Goal: Transaction & Acquisition: Purchase product/service

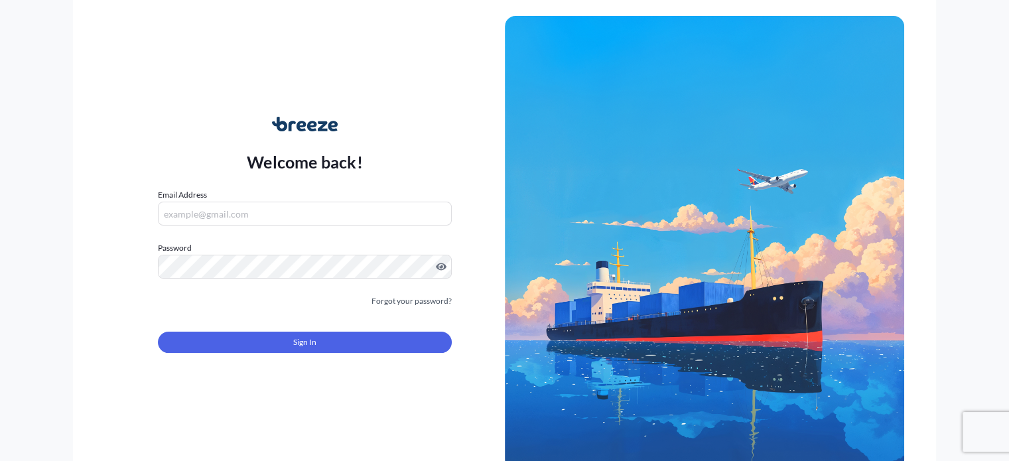
click at [217, 214] on input "Email Address" at bounding box center [304, 214] width 293 height 24
type input "[PERSON_NAME][EMAIL_ADDRESS][DOMAIN_NAME]"
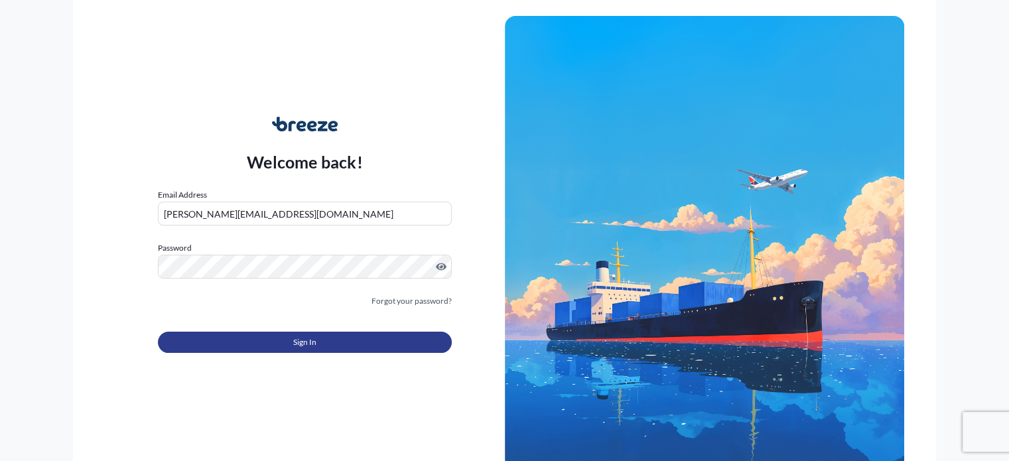
click at [321, 347] on button "Sign In" at bounding box center [304, 342] width 293 height 21
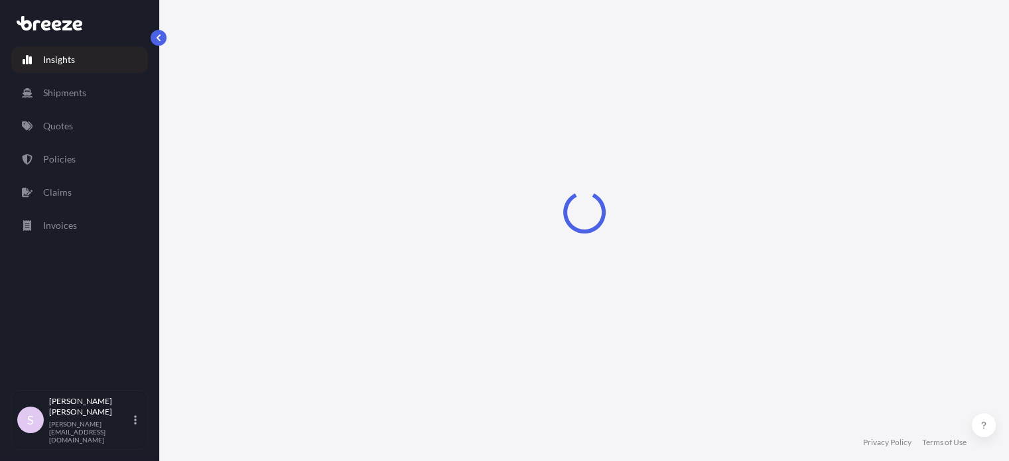
select select "2025"
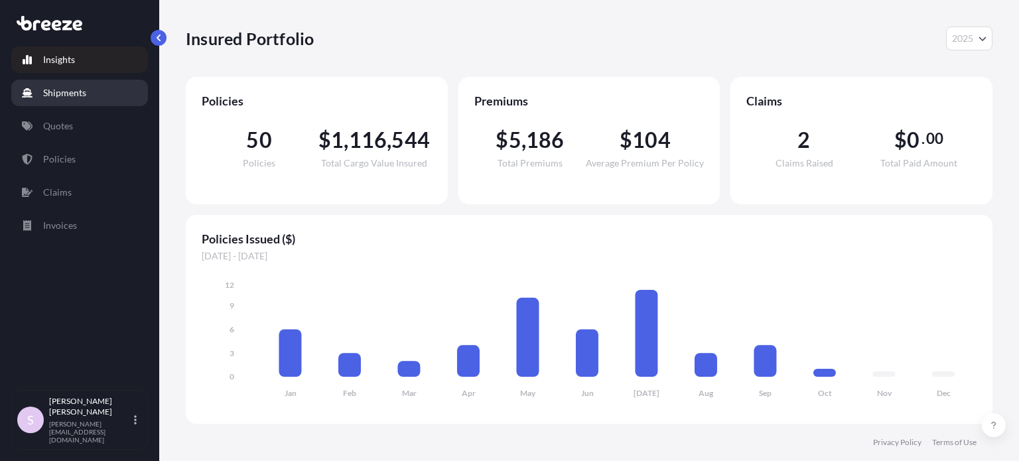
click at [92, 94] on link "Shipments" at bounding box center [79, 93] width 137 height 27
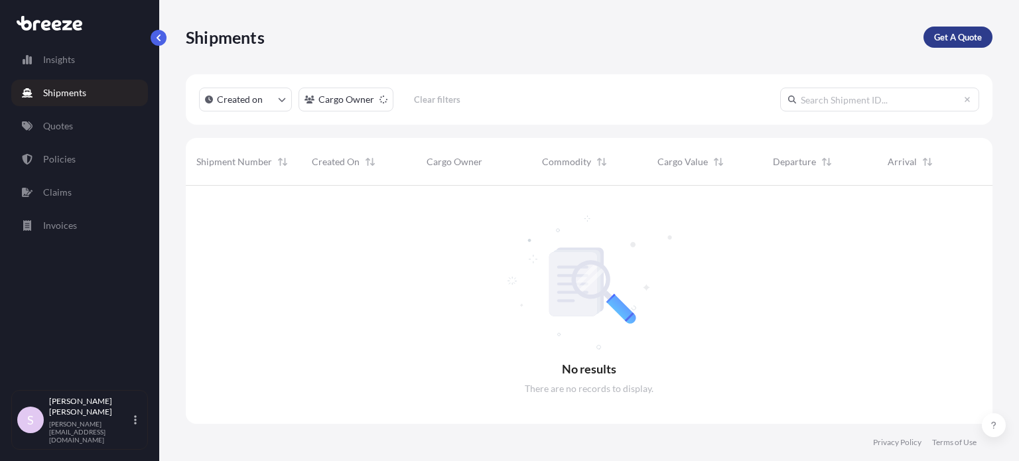
scroll to position [276, 796]
click at [949, 39] on p "Get A Quote" at bounding box center [958, 37] width 48 height 13
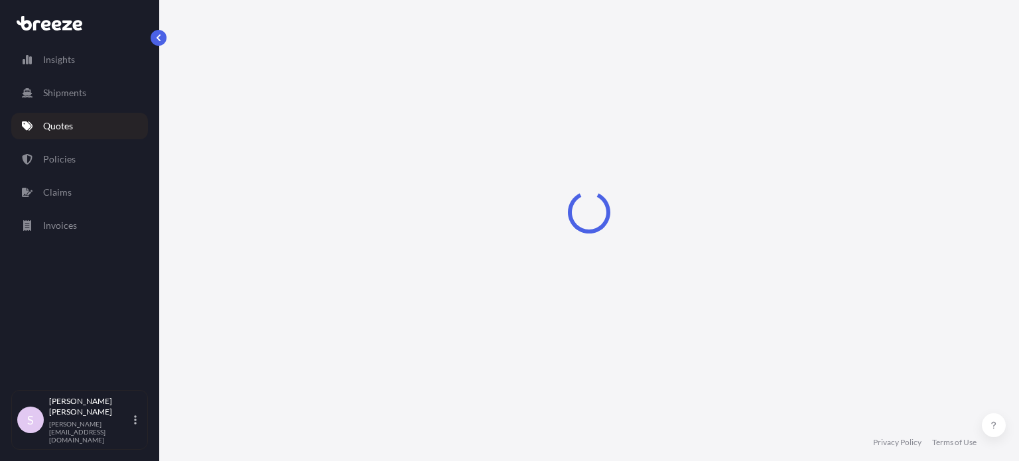
scroll to position [21, 0]
select select "Sea"
select select "1"
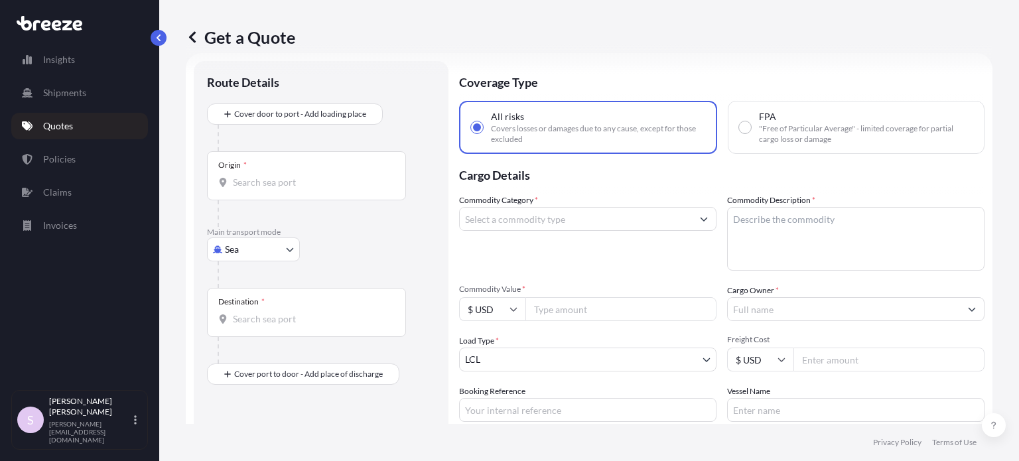
click at [785, 129] on span ""Free of Particular Average" - limited coverage for partial cargo loss or damage" at bounding box center [866, 133] width 214 height 21
click at [751, 129] on input "FPA "Free of Particular Average" - limited coverage for partial cargo loss or d…" at bounding box center [745, 127] width 12 height 12
radio input "true"
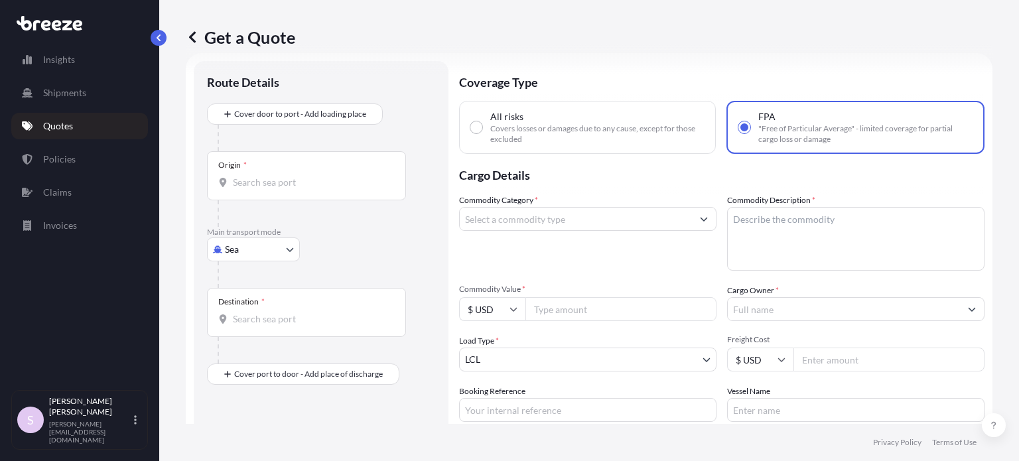
click at [326, 172] on div "Origin *" at bounding box center [306, 175] width 199 height 49
click at [326, 176] on input "Origin *" at bounding box center [311, 182] width 157 height 13
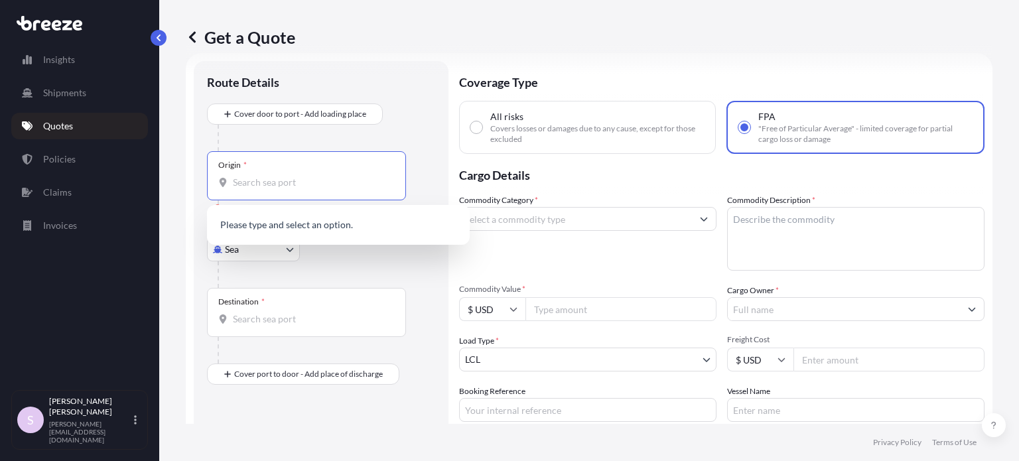
click at [303, 180] on input "Origin * Please select an origin" at bounding box center [311, 182] width 157 height 13
paste input "[GEOGRAPHIC_DATA]"
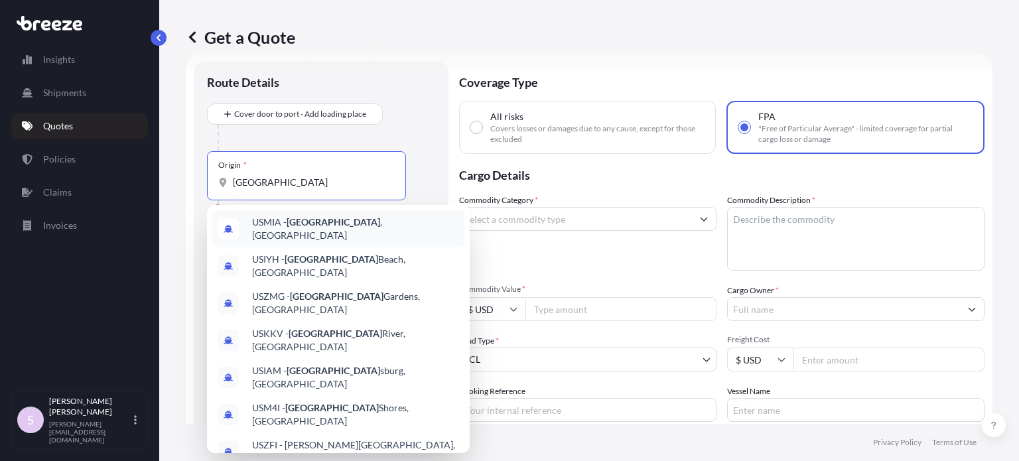
click at [332, 222] on span "USMIA - Miami , United States" at bounding box center [355, 229] width 207 height 27
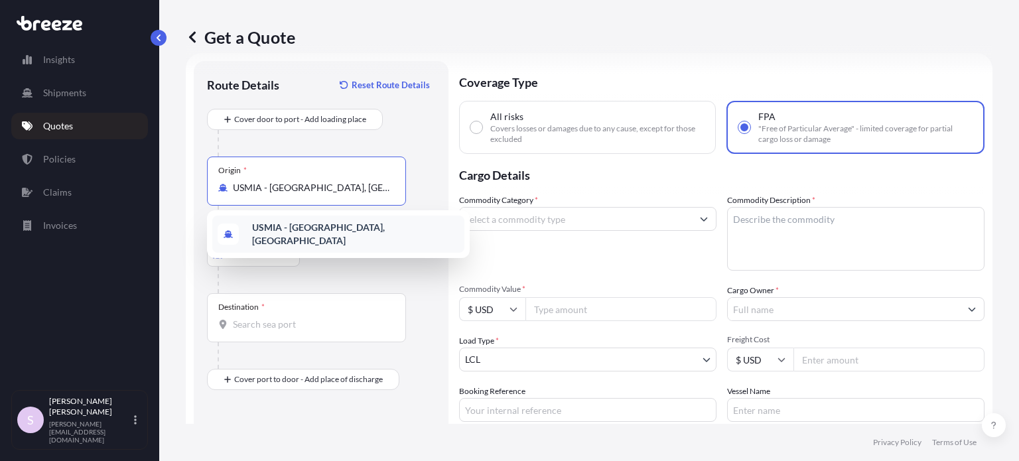
click at [323, 277] on div at bounding box center [327, 280] width 218 height 27
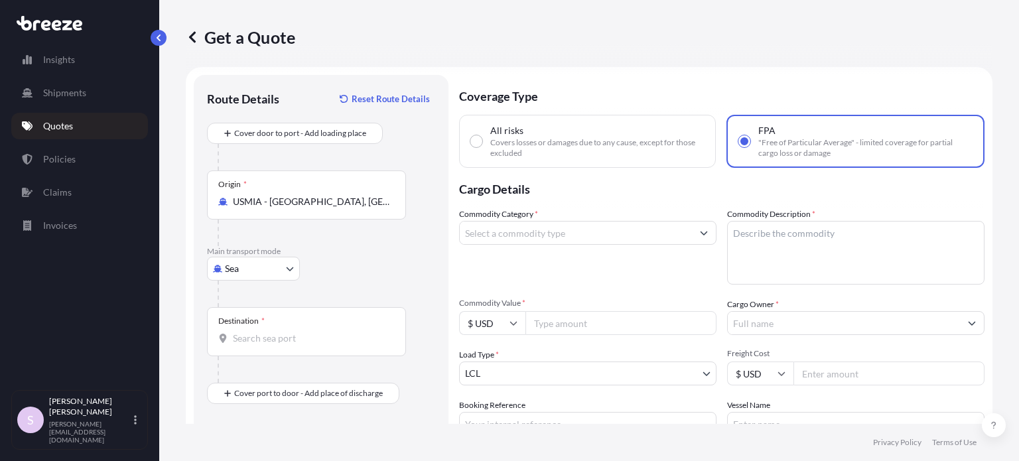
scroll to position [0, 0]
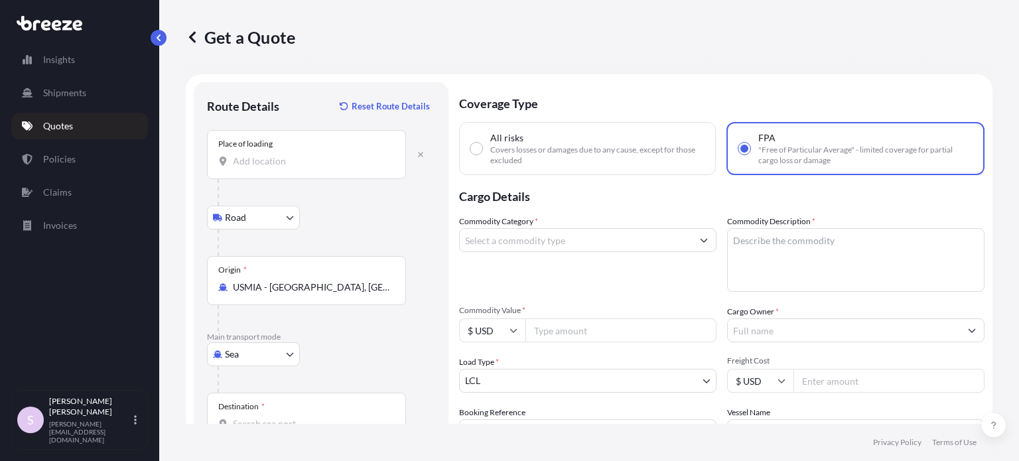
click at [310, 283] on input "USMIA - Miami, United States" at bounding box center [311, 287] width 157 height 13
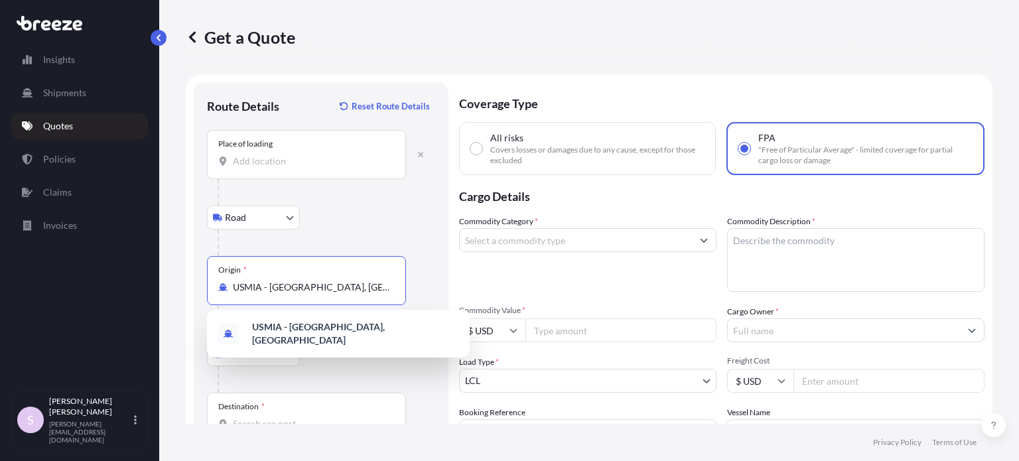
click at [348, 283] on input "USMIA - Miami, United States" at bounding box center [311, 287] width 157 height 13
paste input "Savannah"
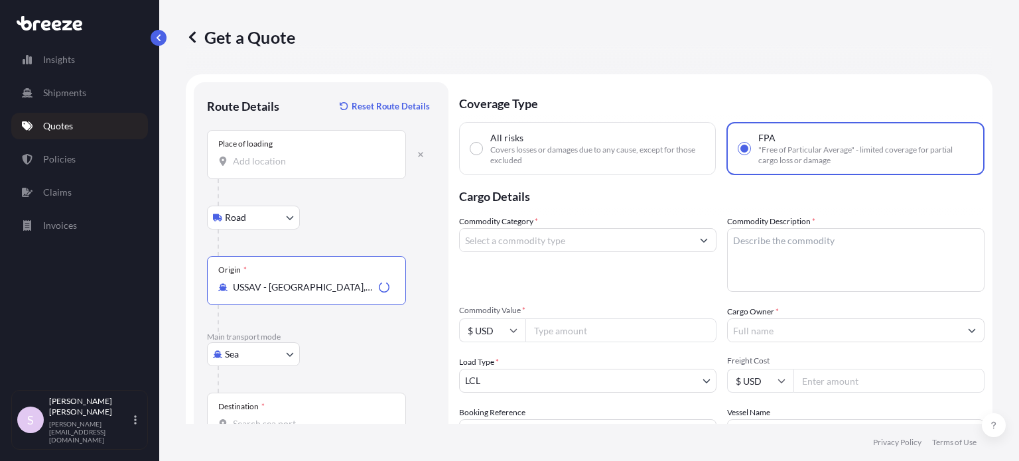
type input "USSAV - [GEOGRAPHIC_DATA], [GEOGRAPHIC_DATA]"
click at [256, 166] on input "Place of loading" at bounding box center [311, 161] width 157 height 13
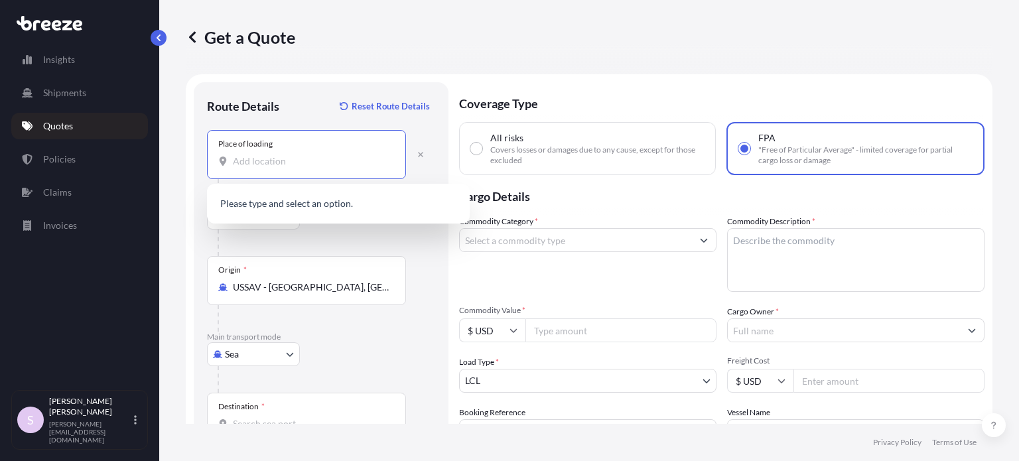
paste input "[GEOGRAPHIC_DATA]"
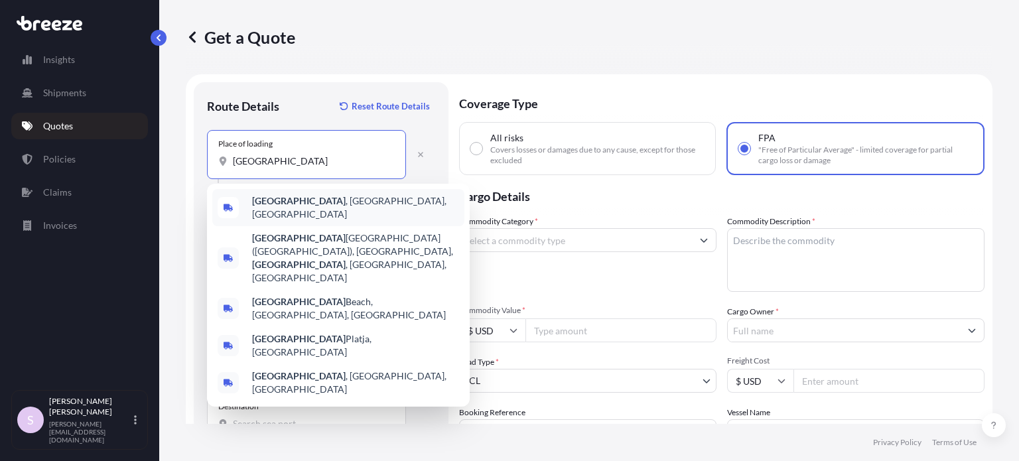
click at [294, 201] on span "Miami , FL, USA" at bounding box center [355, 207] width 207 height 27
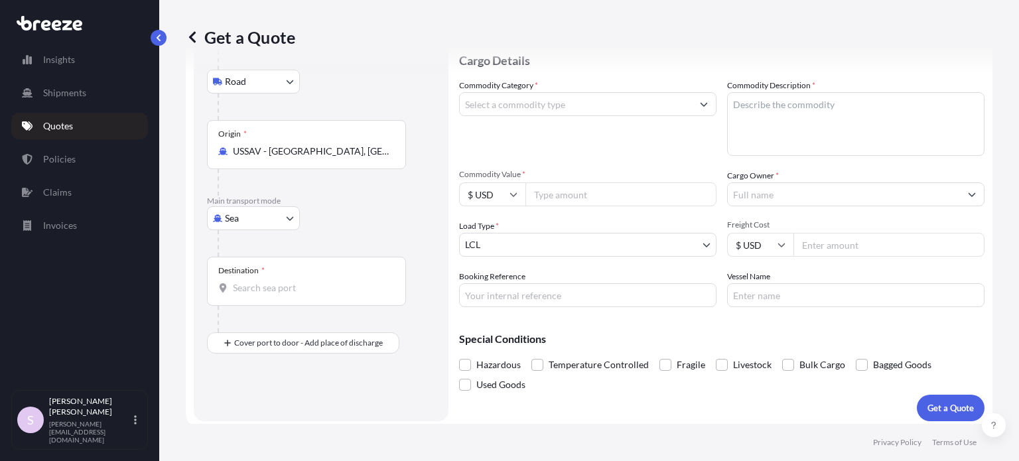
scroll to position [141, 0]
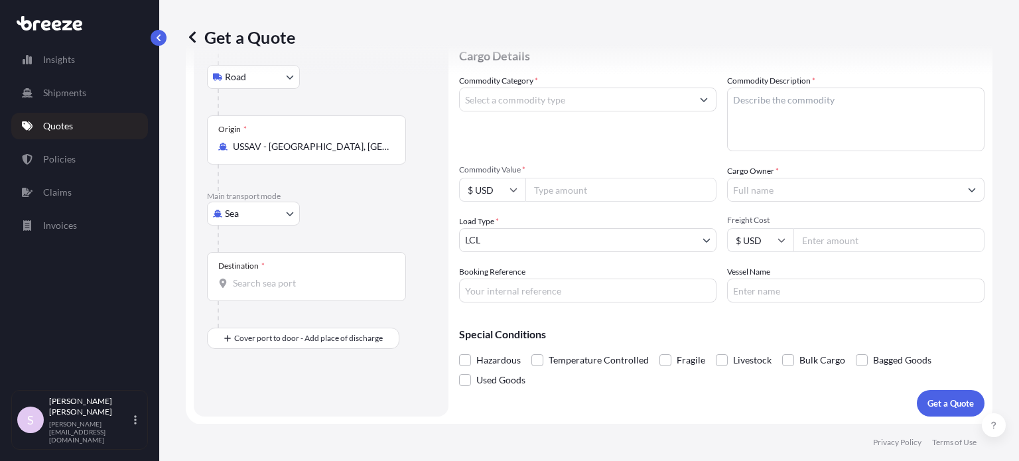
type input "[GEOGRAPHIC_DATA], [GEOGRAPHIC_DATA], [GEOGRAPHIC_DATA]"
click at [279, 278] on input "Destination *" at bounding box center [311, 283] width 157 height 13
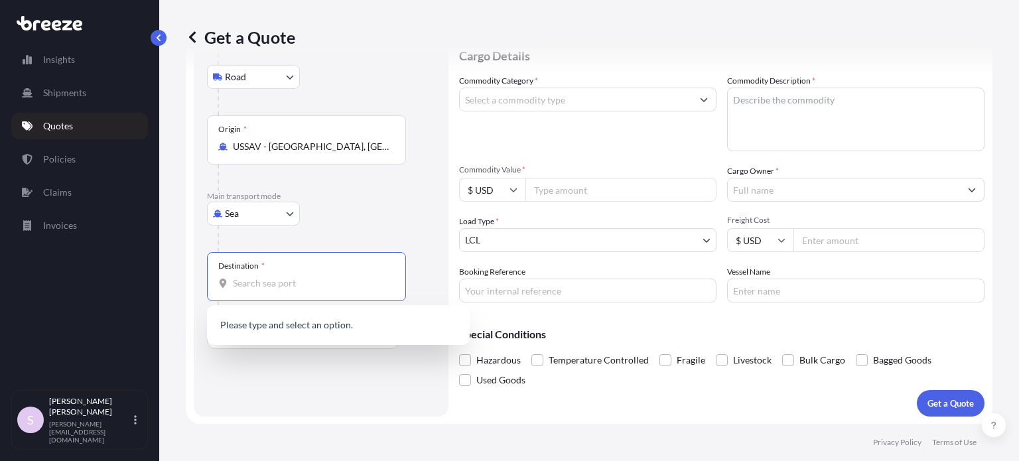
paste input "Dubai"
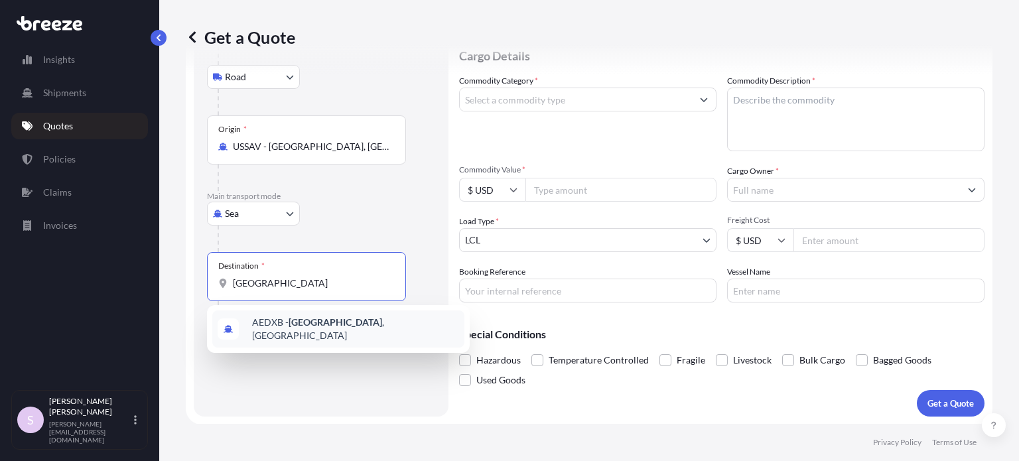
click at [317, 324] on span "AEDXB - Dubai , United Arab Emirates" at bounding box center [355, 329] width 207 height 27
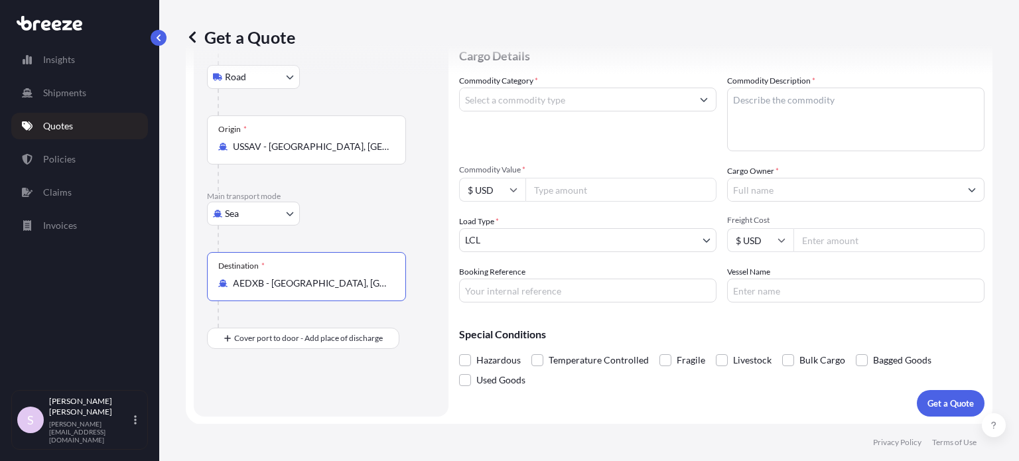
type input "AEDXB - Dubai, United Arab Emirates"
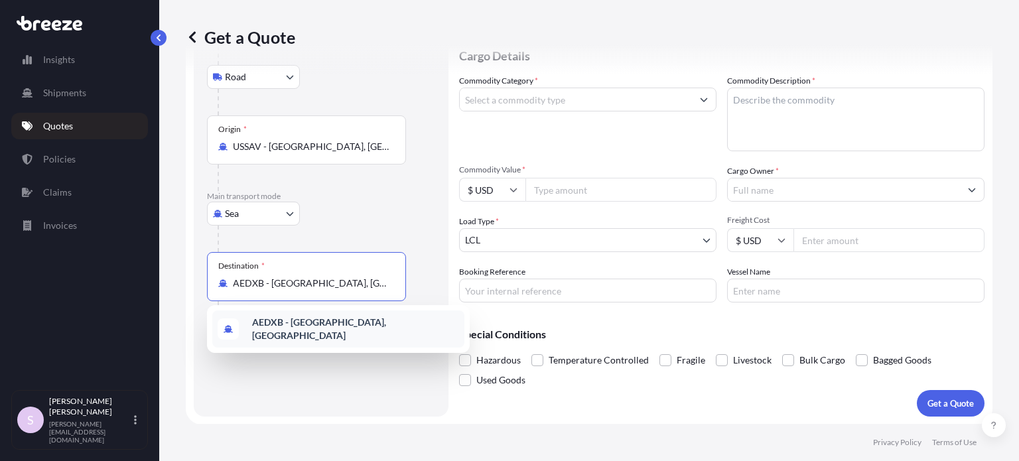
click at [249, 378] on div "Route Details Reset Route Details Place of loading Miami, FL, USA Road Road Rai…" at bounding box center [321, 179] width 228 height 448
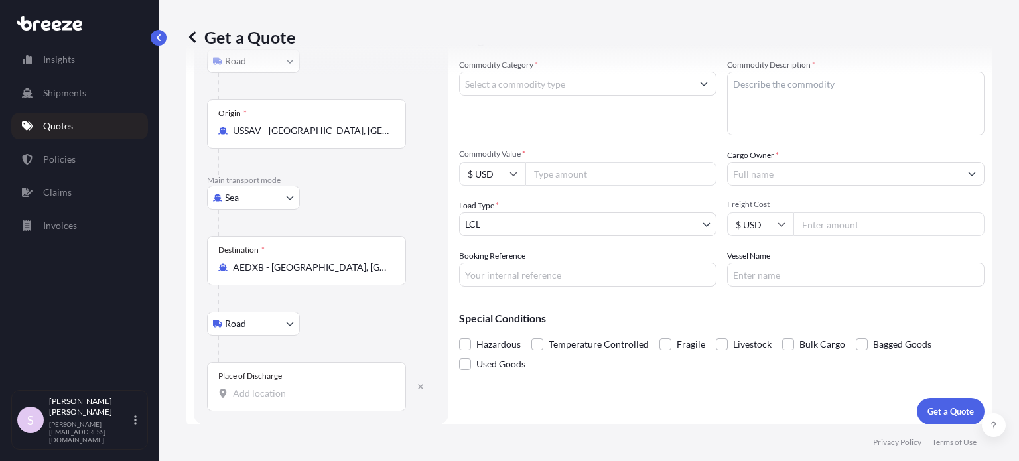
scroll to position [164, 0]
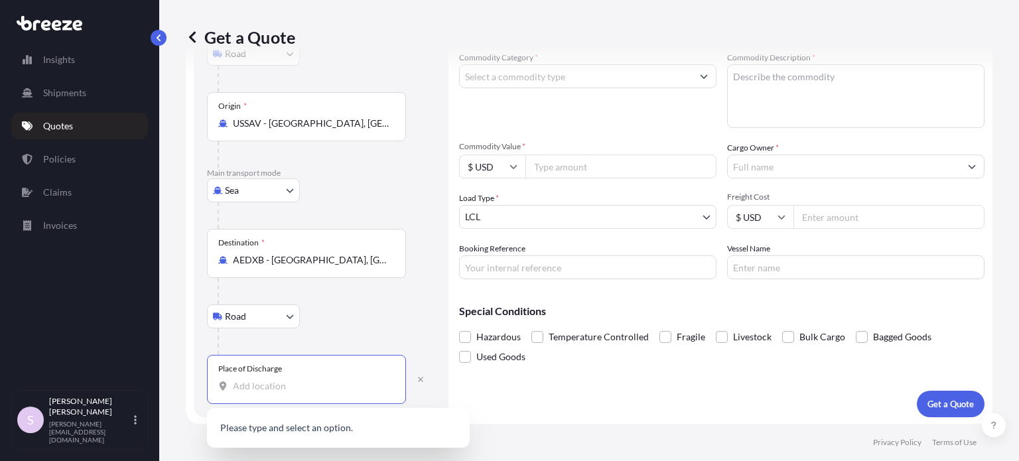
click at [279, 385] on input "Place of Discharge" at bounding box center [311, 385] width 157 height 13
paste input "Kenya"
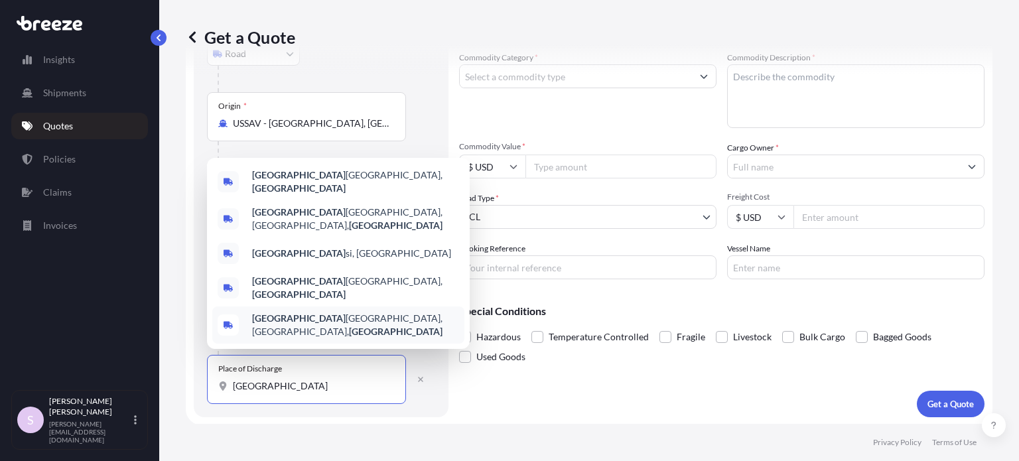
click at [271, 391] on input "Kenya" at bounding box center [311, 385] width 157 height 13
paste input "Nairobi,"
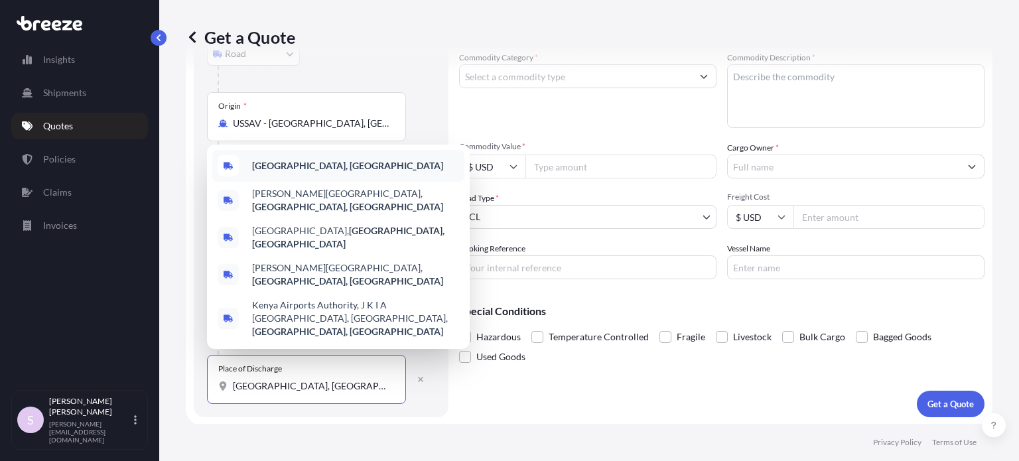
click at [306, 171] on b "Nairobi, Kenya" at bounding box center [347, 165] width 191 height 11
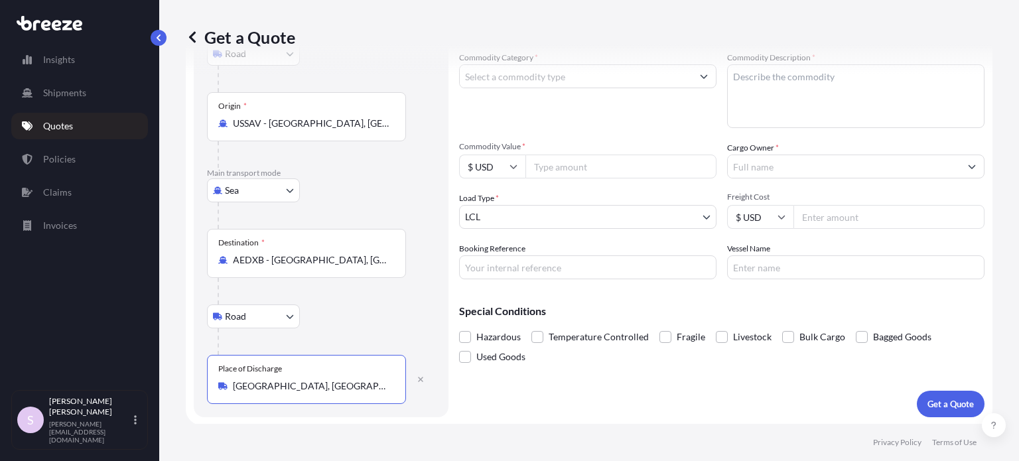
type input "Nairobi, Kenya"
click at [354, 318] on div "Road Road Rail" at bounding box center [321, 316] width 228 height 24
click at [277, 317] on body "Insights Shipments Quotes Policies Claims Invoices S Sam Suren sam@air7seas.us …" at bounding box center [509, 230] width 1019 height 461
click at [279, 310] on body "Insights Shipments Quotes Policies Claims Invoices S Sam Suren sam@air7seas.us …" at bounding box center [509, 230] width 1019 height 461
click at [357, 304] on div "Road Road Rail" at bounding box center [321, 316] width 228 height 24
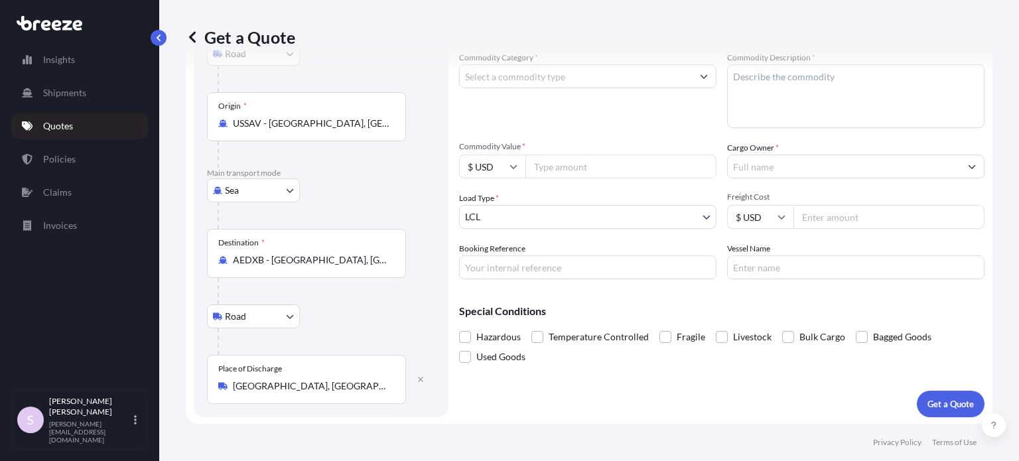
click at [284, 310] on body "Insights Shipments Quotes Policies Claims Invoices S Sam Suren sam@air7seas.us …" at bounding box center [509, 230] width 1019 height 461
click at [308, 259] on input "AEDXB - Dubai, United Arab Emirates" at bounding box center [311, 259] width 157 height 13
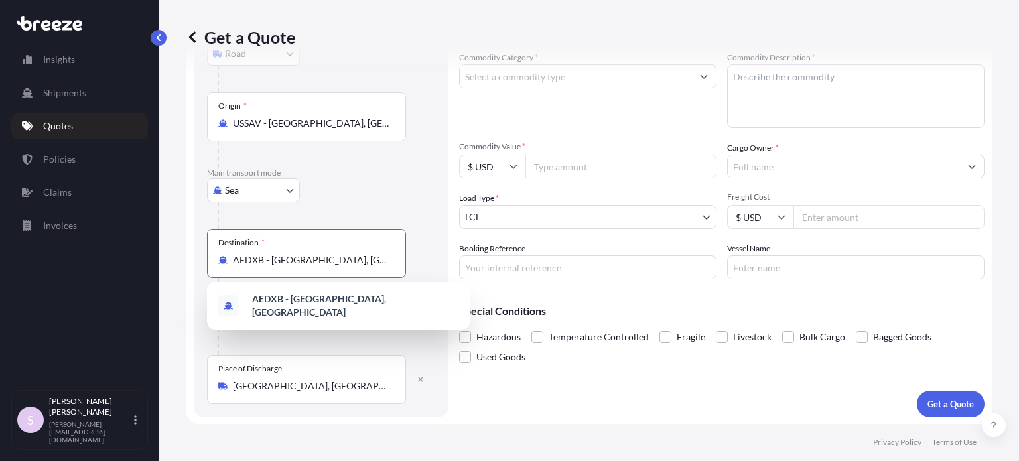
click at [308, 259] on input "AEDXB - Dubai, United Arab Emirates" at bounding box center [311, 259] width 157 height 13
paste input "Nairobi, Kenya"
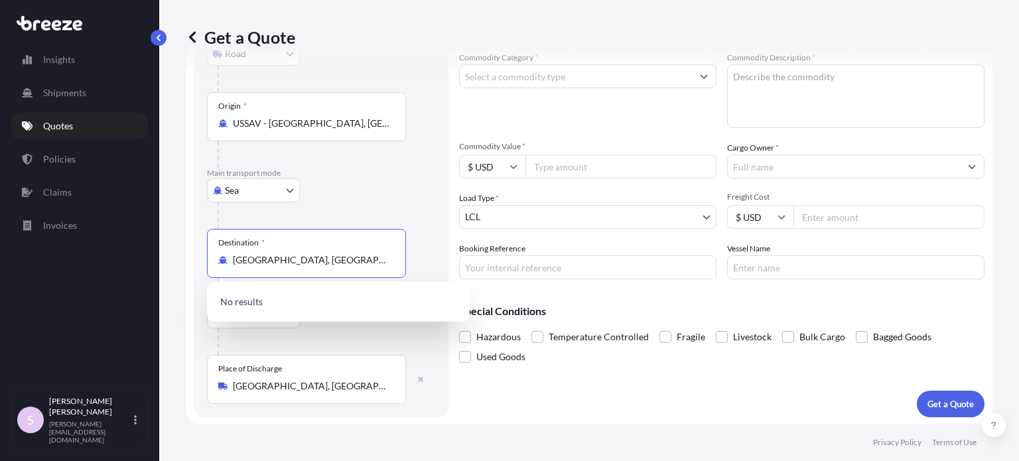
click at [267, 261] on input "Nairobi, Kenya" at bounding box center [311, 259] width 157 height 13
click at [309, 262] on input "Nairobi, Kenya" at bounding box center [311, 259] width 157 height 13
click at [422, 379] on icon "button" at bounding box center [420, 379] width 5 height 5
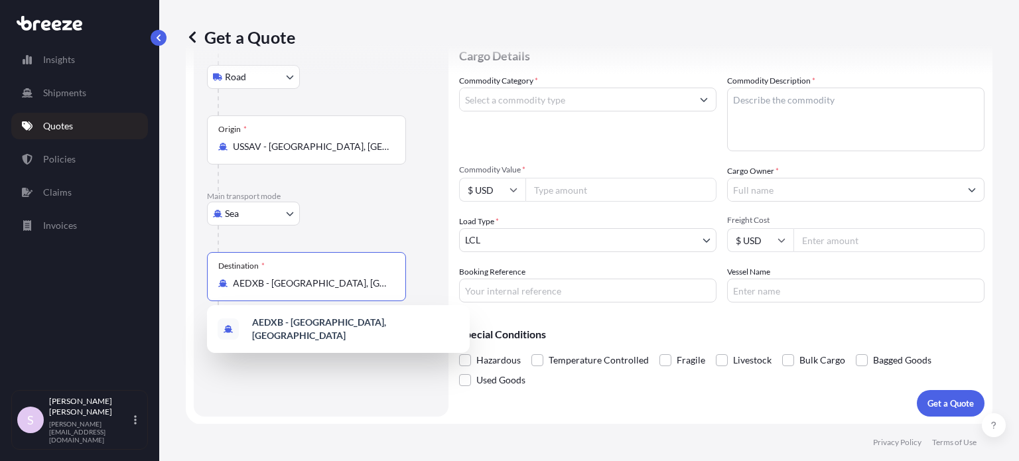
click at [358, 283] on input "AEDXB - Dubai, United Arab Emirates" at bounding box center [311, 283] width 157 height 13
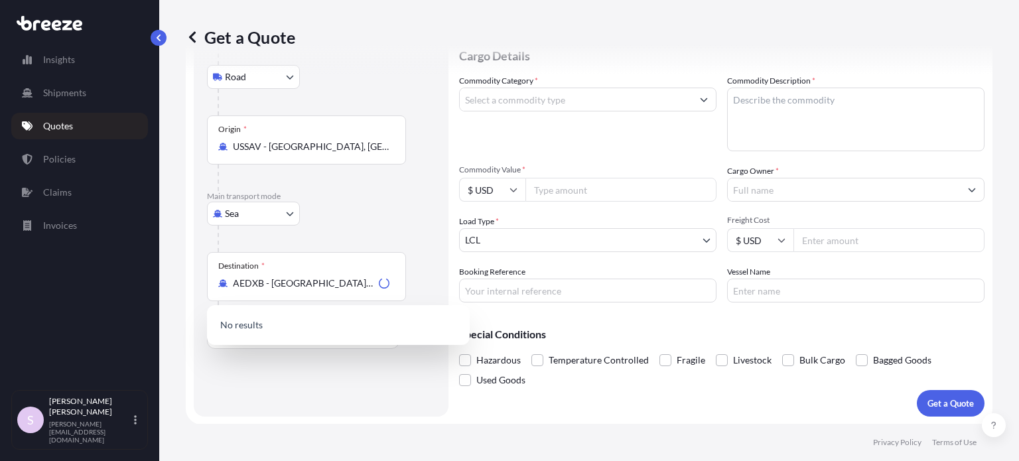
click at [411, 286] on div "Destination * AEDXB - Dubai, United Arab Emirates" at bounding box center [321, 290] width 228 height 76
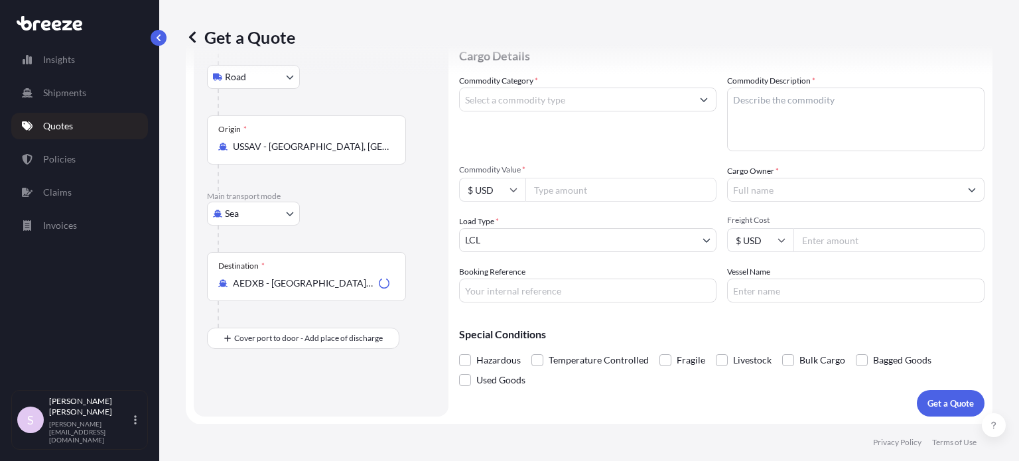
click at [331, 289] on div "Destination * AEDXB - Dubai, United Arab Emirates" at bounding box center [306, 276] width 199 height 49
click at [331, 289] on input "AEDXB - Dubai, United Arab Emirates" at bounding box center [303, 283] width 141 height 13
click at [331, 289] on div "Destination * AEDXB - Dubai, United Arab Emirates" at bounding box center [306, 276] width 199 height 49
click at [331, 289] on input "AEDXB - Dubai, United Arab Emirates" at bounding box center [303, 283] width 141 height 13
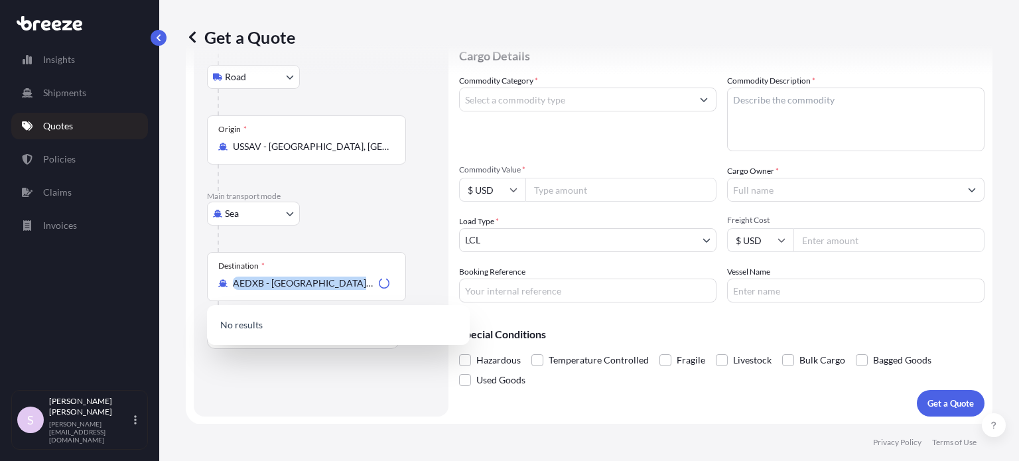
click at [331, 289] on div "Destination * AEDXB - Dubai, United Arab Emirates" at bounding box center [306, 276] width 199 height 49
click at [331, 289] on input "AEDXB - Dubai, United Arab Emirates" at bounding box center [303, 283] width 141 height 13
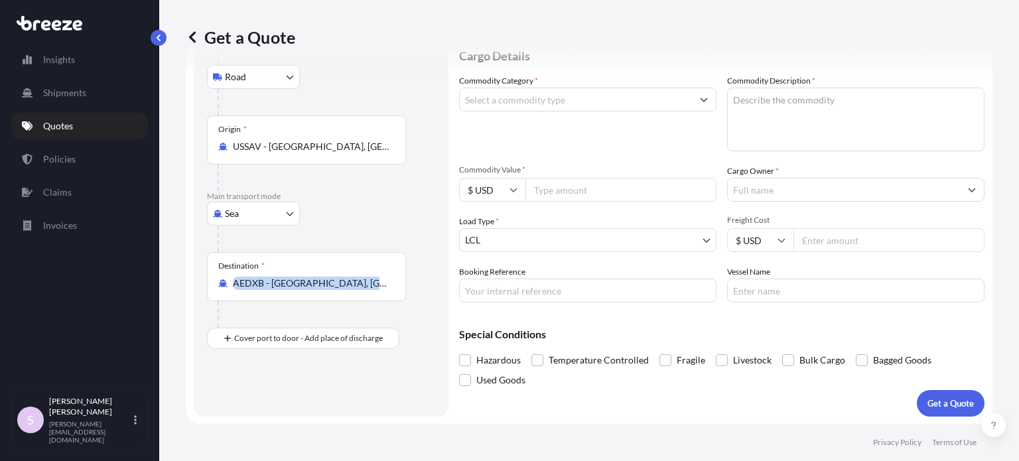
click at [331, 289] on div "Destination * AEDXB - Dubai, United Arab Emirates" at bounding box center [306, 276] width 199 height 49
click at [331, 289] on input "AEDXB - Dubai, United Arab Emirates" at bounding box center [311, 283] width 157 height 13
click at [331, 289] on div "Destination * AEDXB - Dubai, United Arab Emirates" at bounding box center [306, 276] width 199 height 49
click at [331, 289] on input "AEDXB - Dubai, United Arab Emirates" at bounding box center [311, 283] width 157 height 13
click at [331, 289] on div "Destination * AEDXB - Dubai, United Arab Emirates" at bounding box center [306, 276] width 199 height 49
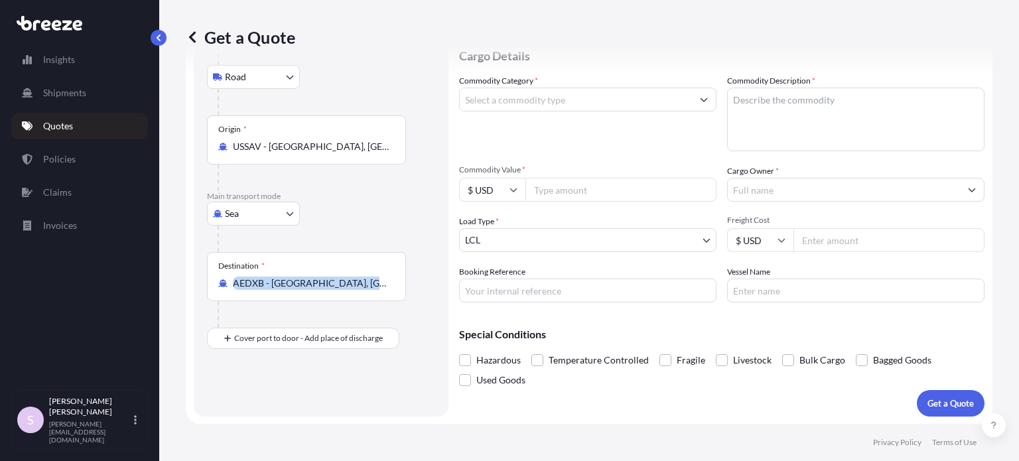
click at [331, 289] on input "AEDXB - Dubai, United Arab Emirates" at bounding box center [311, 283] width 157 height 13
click at [331, 289] on div "Destination * AEDXB - Dubai, United Arab Emirates" at bounding box center [306, 276] width 199 height 49
click at [331, 289] on input "AEDXB - Dubai, United Arab Emirates" at bounding box center [311, 283] width 157 height 13
click at [322, 286] on input "AEDXB - Dubai, United Arab Emirates" at bounding box center [311, 283] width 157 height 13
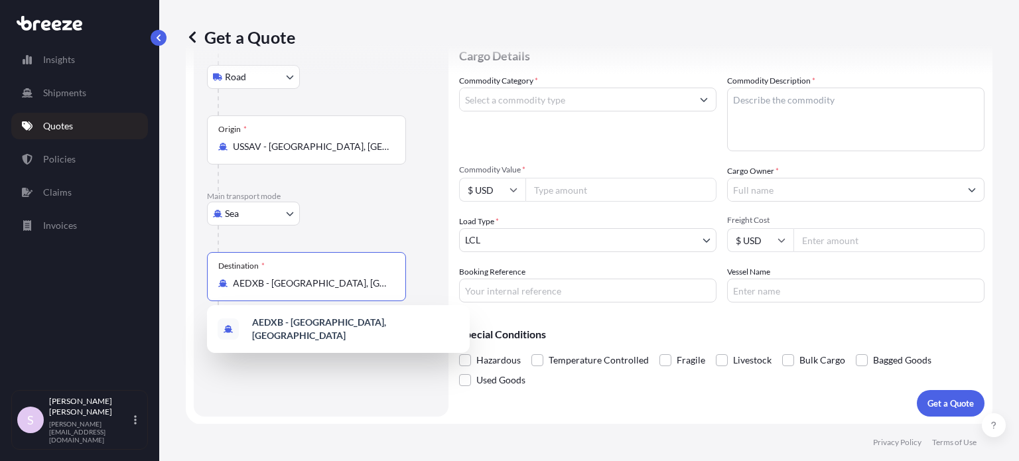
paste input "Nairobi, Kenya"
click at [322, 286] on input "AEDXB - Dubai, UniteNairobi, Kenyad Arab Emirates" at bounding box center [311, 283] width 157 height 13
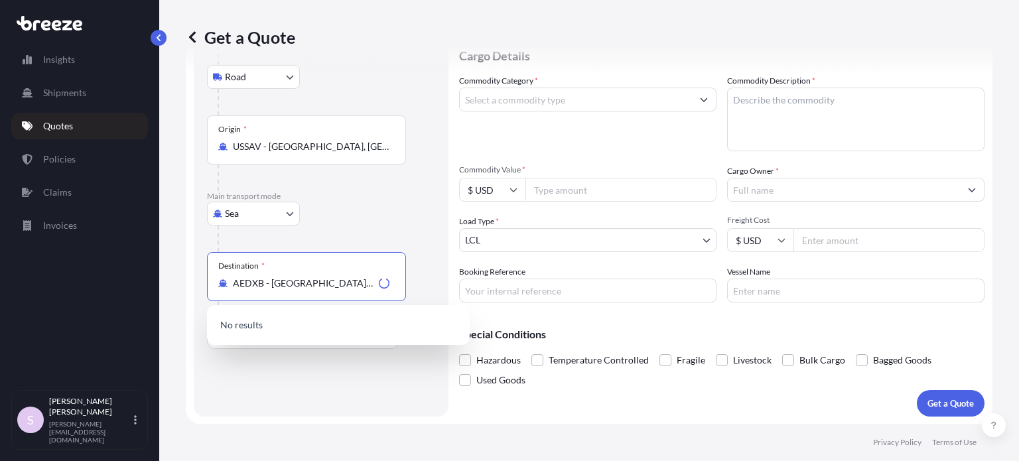
click at [322, 286] on input "AEDXB - Dubai, UniteNairobi, Kenyad Arab Emirates" at bounding box center [303, 283] width 141 height 13
paste input "Nairobi, Kenya"
click at [360, 226] on div at bounding box center [327, 239] width 218 height 27
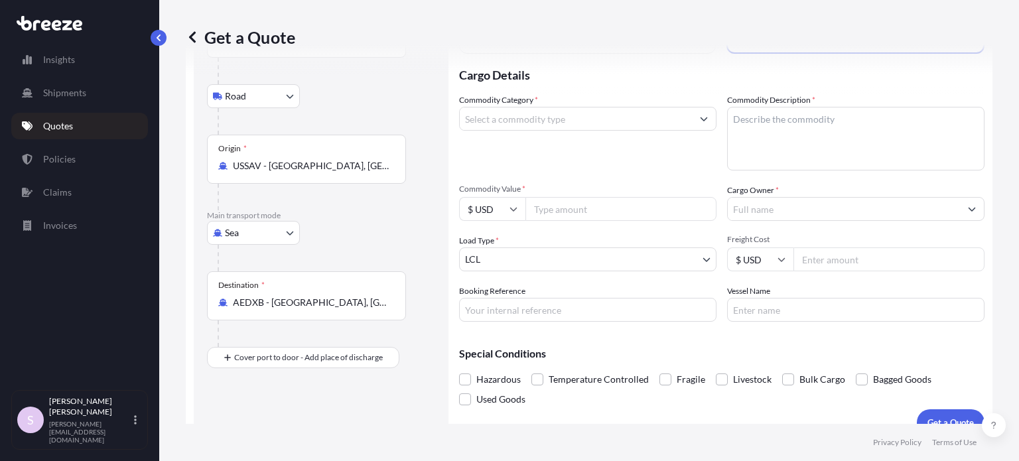
scroll to position [141, 0]
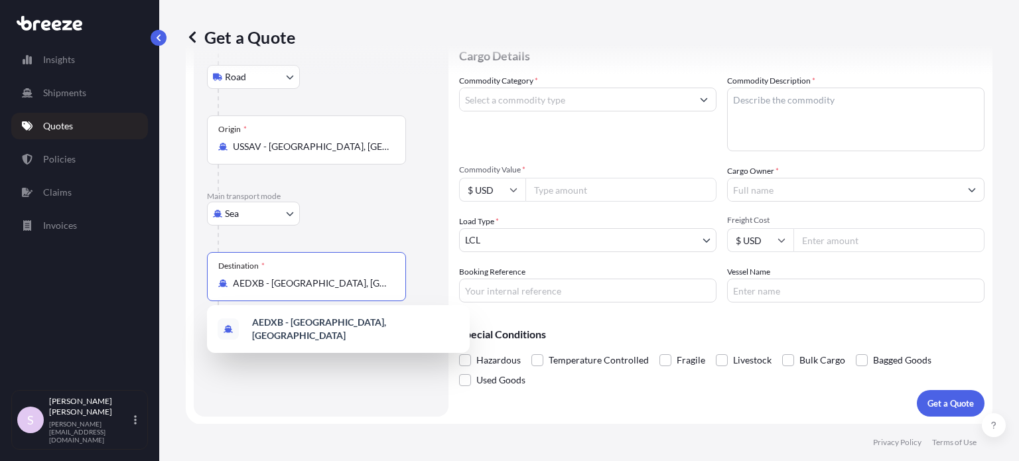
click at [329, 283] on input "AEDXB - Dubai, United Arab Emirates" at bounding box center [311, 283] width 157 height 13
paste input "Kenya"
click at [329, 283] on input "AEDXB - Dubai, United KenyaArab Emirates" at bounding box center [311, 283] width 157 height 13
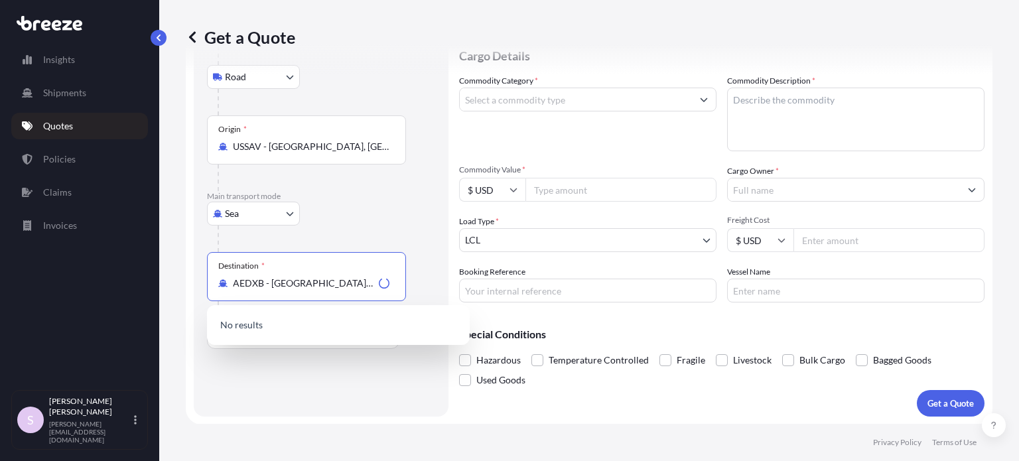
click at [329, 283] on input "AEDXB - Dubai, United KenyaArab Emirates" at bounding box center [303, 283] width 141 height 13
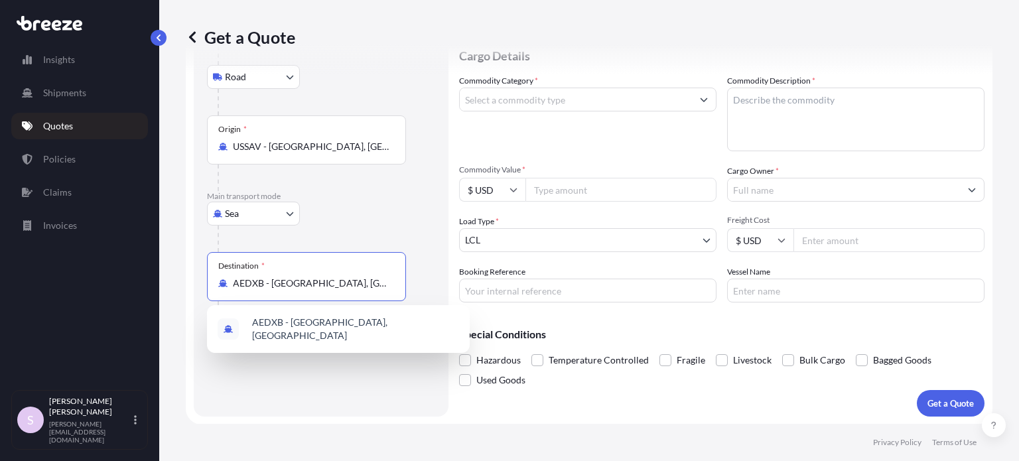
paste input "Kenya"
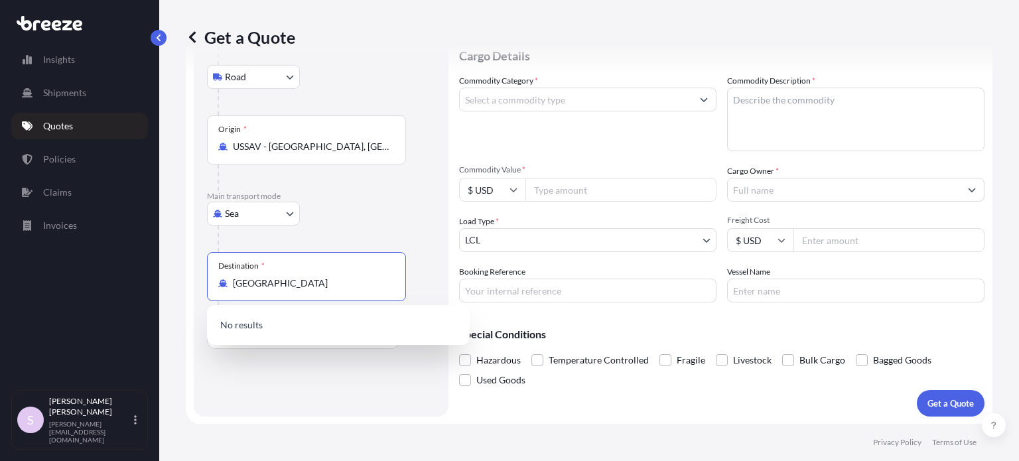
type input "AEDXB - Dubai, United Arab Emirates"
click at [446, 243] on div "Route Details Reset Route Details Place of loading Miami, FL, USA Road Road Rai…" at bounding box center [321, 179] width 255 height 475
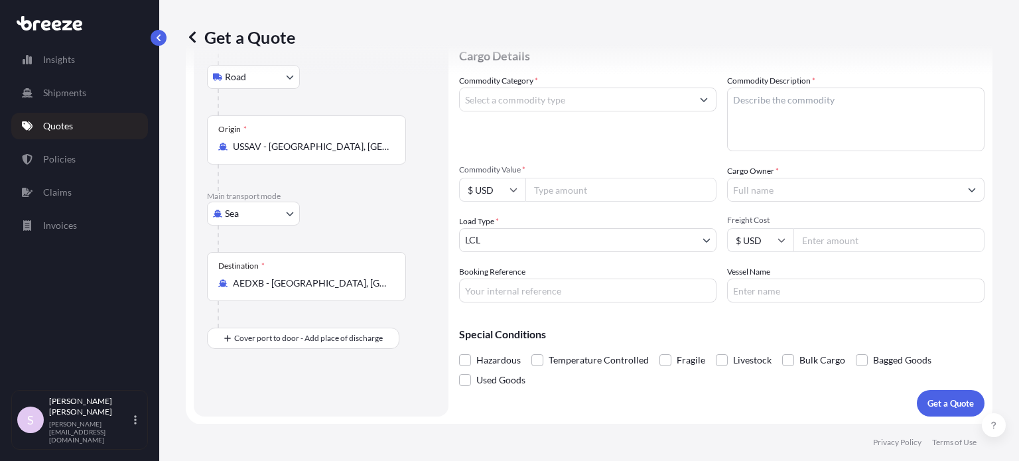
click at [384, 208] on div "Sea Sea Air Road Rail" at bounding box center [321, 214] width 228 height 24
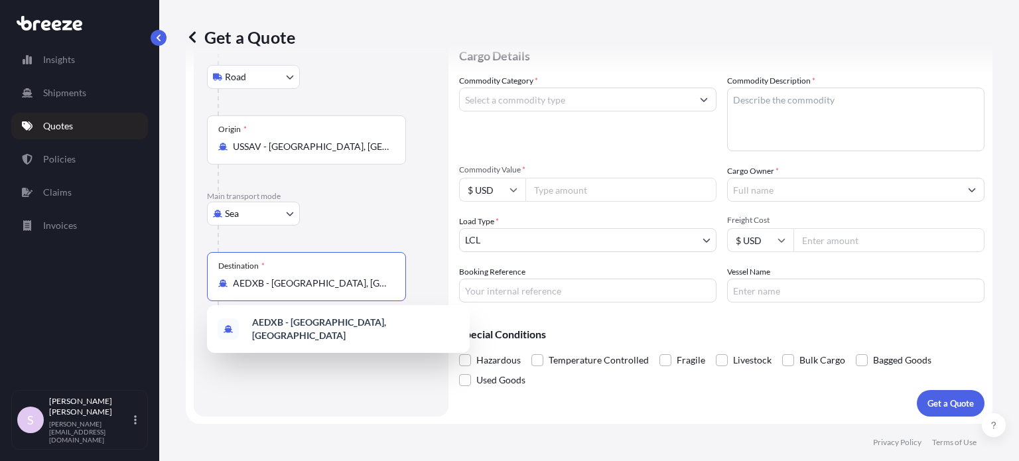
click at [332, 288] on input "AEDXB - Dubai, United Arab Emirates" at bounding box center [311, 283] width 157 height 13
click at [365, 270] on div "Destination * AEDXB - Dubai, United Arab Emirates" at bounding box center [306, 276] width 199 height 49
click at [365, 277] on input "AEDXB - Dubai, United Arab Emirates" at bounding box center [311, 283] width 157 height 13
click at [365, 270] on div "Destination * AEDXB - Dubai, United Arab Emirates" at bounding box center [306, 276] width 199 height 49
click at [365, 277] on input "AEDXB - Dubai, United Arab Emirates" at bounding box center [311, 283] width 157 height 13
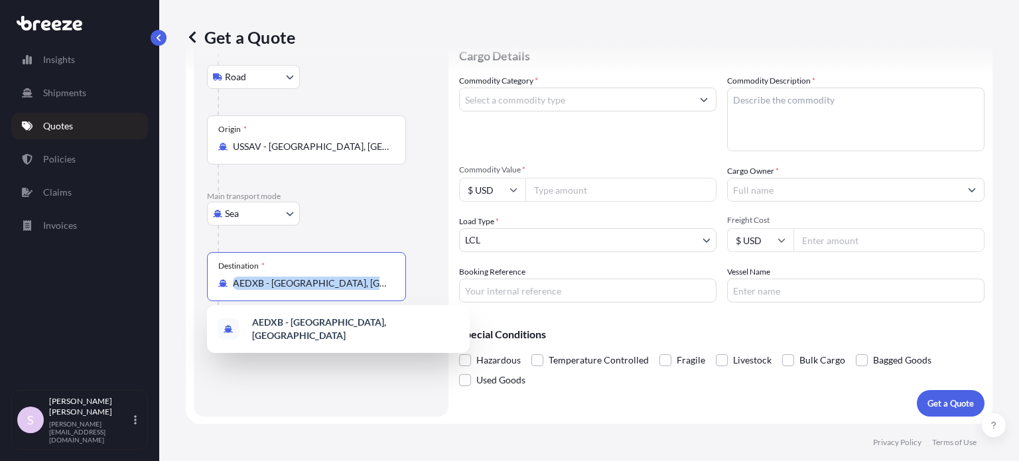
click at [371, 277] on input "AEDXB - Dubai, United Arab Emirates" at bounding box center [311, 283] width 157 height 13
click at [419, 325] on div "AEDXB - Dubai, United Arab Emirates" at bounding box center [338, 328] width 252 height 37
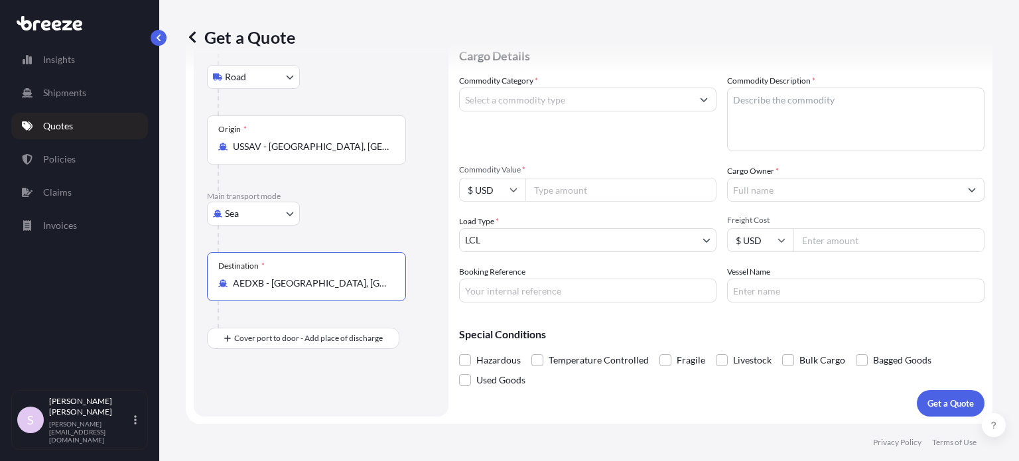
click at [366, 281] on input "AEDXB - Dubai, United Arab Emirates" at bounding box center [311, 283] width 157 height 13
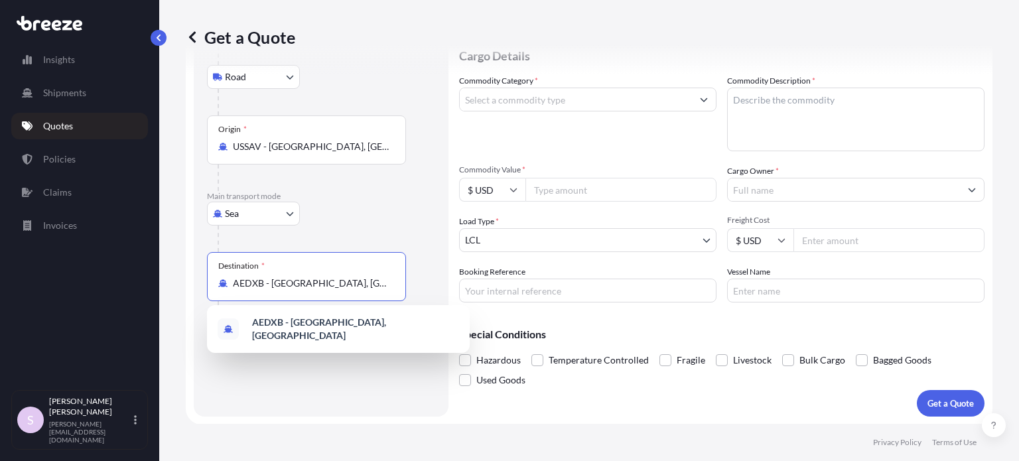
scroll to position [0, 0]
click at [320, 281] on input "AEDXB - Dubai, United Arab Emirates" at bounding box center [311, 283] width 157 height 13
paste input "Nairobi"
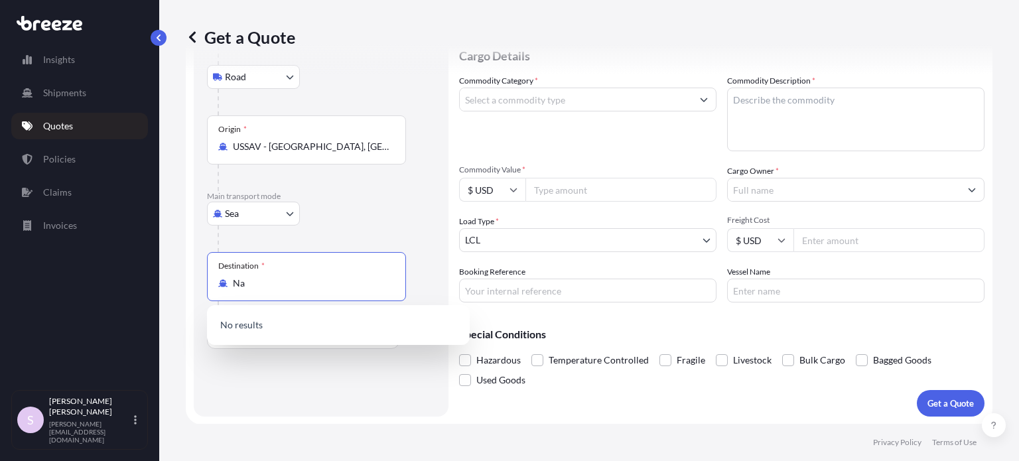
type input "N"
click at [353, 230] on div at bounding box center [327, 239] width 218 height 27
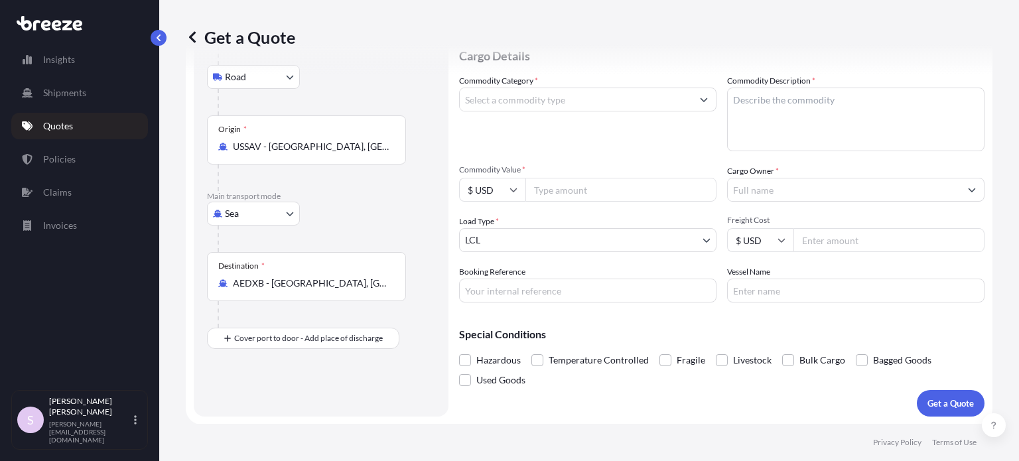
click at [318, 284] on input "AEDXB - Dubai, United Arab Emirates" at bounding box center [311, 283] width 157 height 13
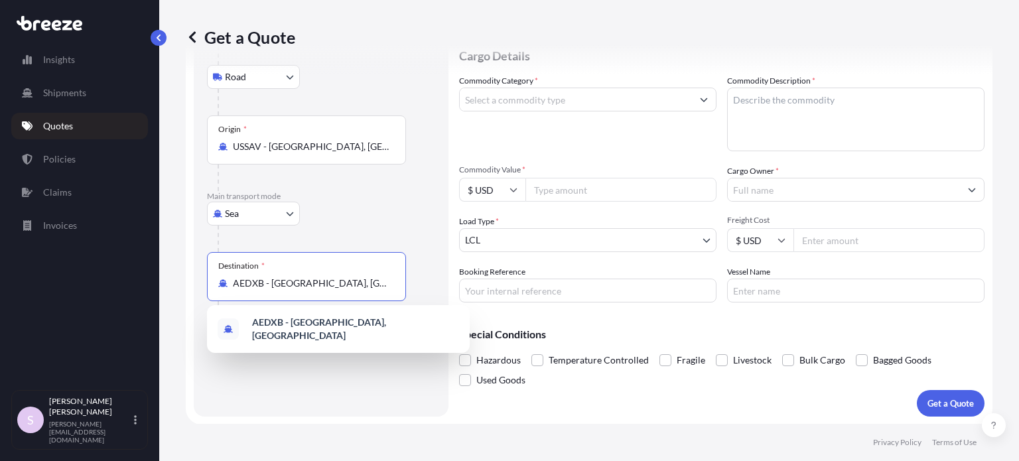
click at [318, 284] on input "AEDXB - Dubai, United Arab Emirates" at bounding box center [311, 283] width 157 height 13
paste input "Kitengela"
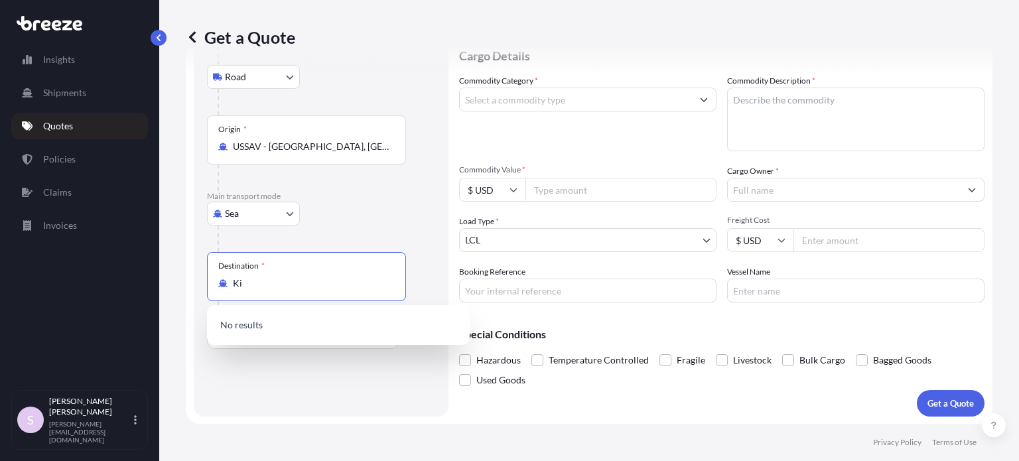
type input "K"
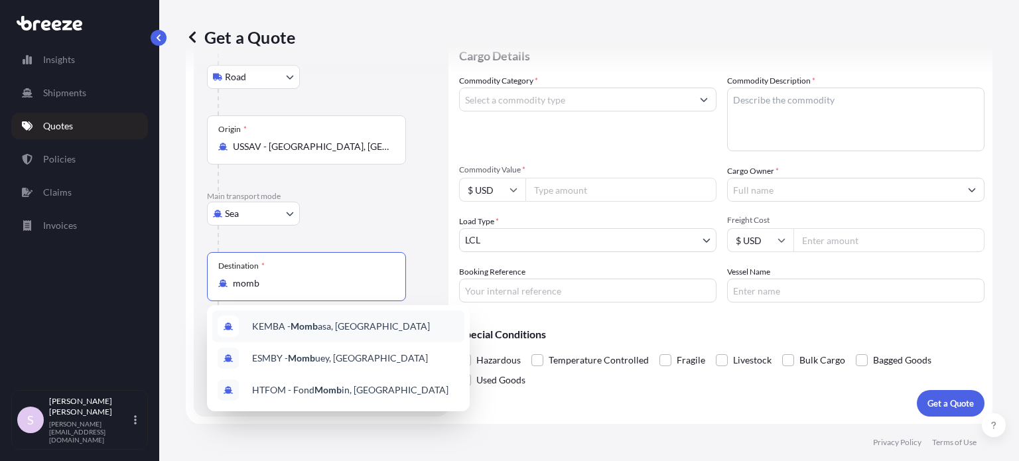
click at [336, 327] on span "KEMBA - Momb asa, Kenya" at bounding box center [341, 326] width 178 height 13
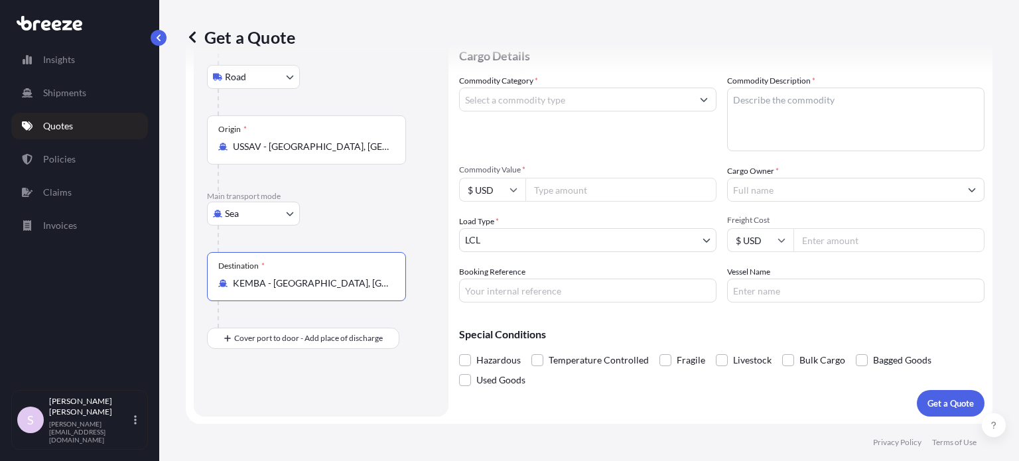
type input "KEMBA - [GEOGRAPHIC_DATA], [GEOGRAPHIC_DATA]"
click at [360, 385] on div "Route Details Reset Route Details Place of loading Miami, FL, USA Road Road Rai…" at bounding box center [321, 179] width 228 height 448
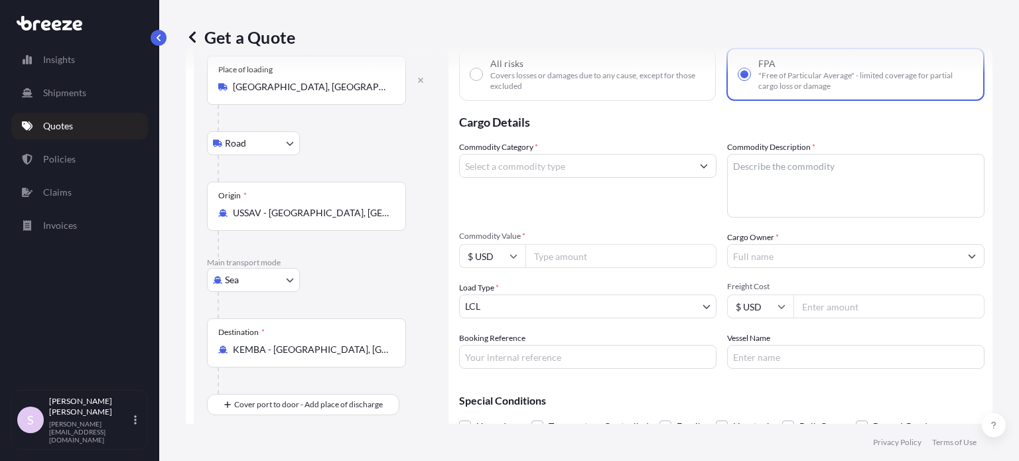
click at [614, 166] on input "Commodity Category *" at bounding box center [576, 166] width 232 height 24
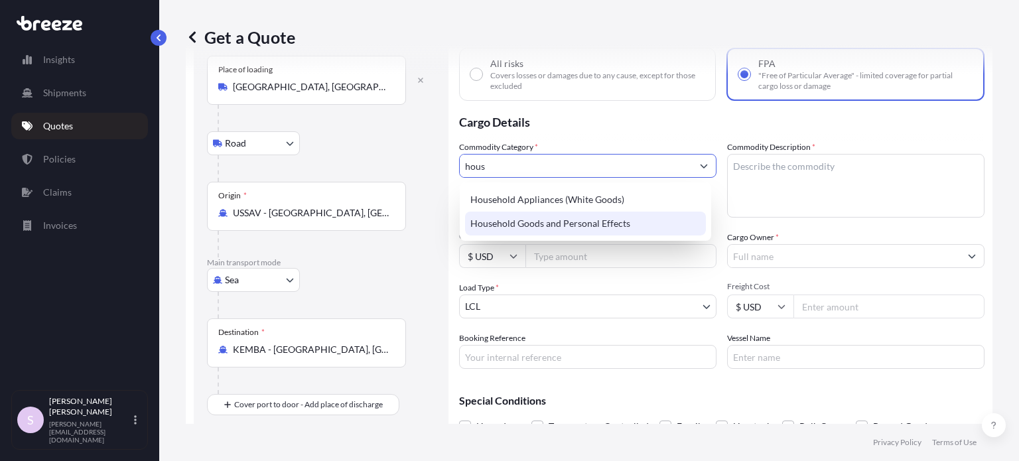
click at [606, 220] on div "Household Goods and Personal Effects" at bounding box center [585, 224] width 241 height 24
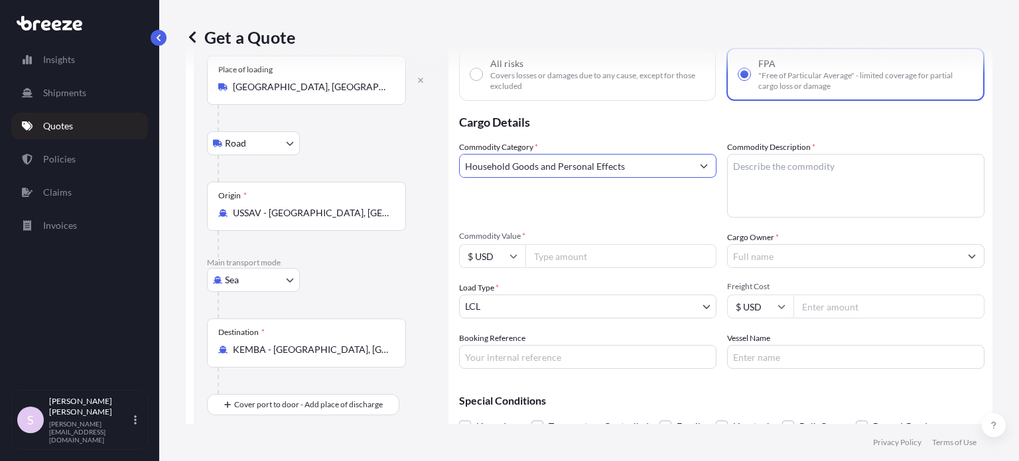
scroll to position [141, 0]
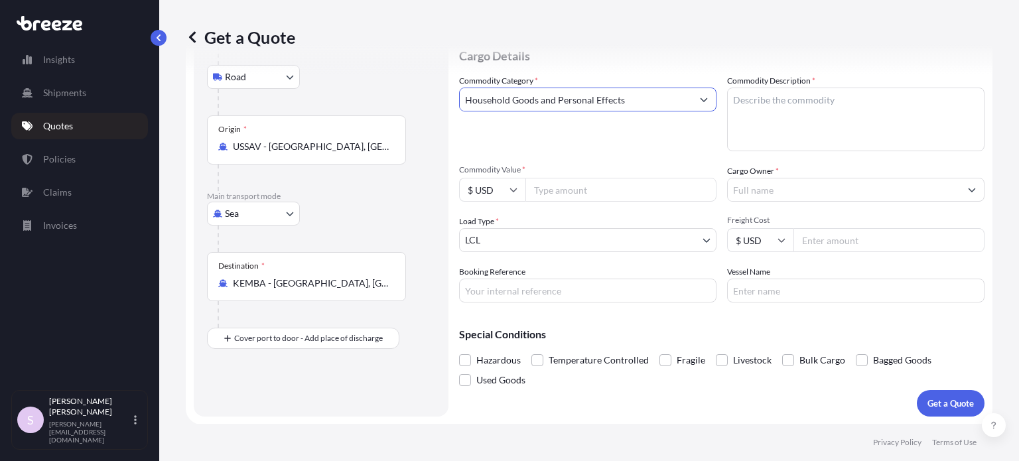
type input "Household Goods and Personal Effects"
click at [637, 186] on input "Commodity Value *" at bounding box center [620, 190] width 191 height 24
type input "1600"
click at [628, 130] on div "Commodity Category * Household Goods and Personal Effects" at bounding box center [587, 112] width 257 height 77
click at [825, 243] on input "Freight Cost" at bounding box center [888, 240] width 191 height 24
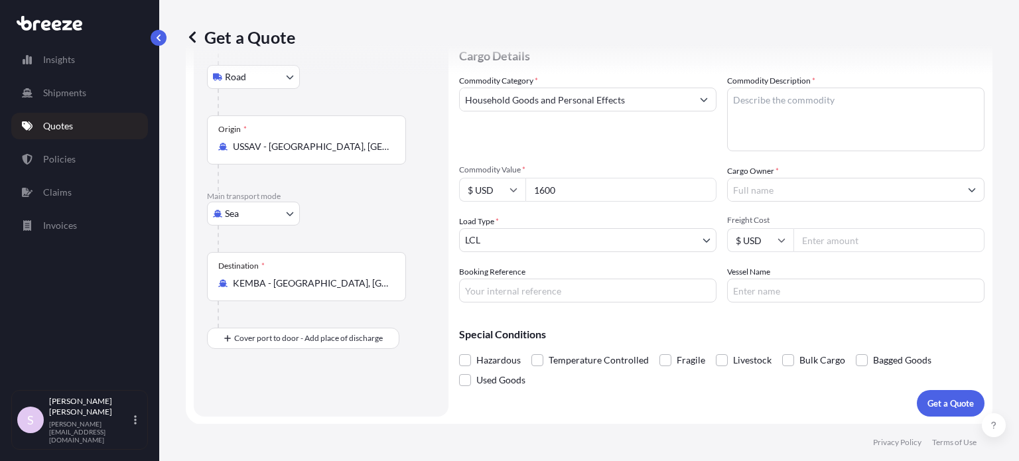
click at [604, 299] on input "Booking Reference" at bounding box center [587, 291] width 257 height 24
paste input "LAX/NBO/1133204"
type input "LAX/NBO/1133204"
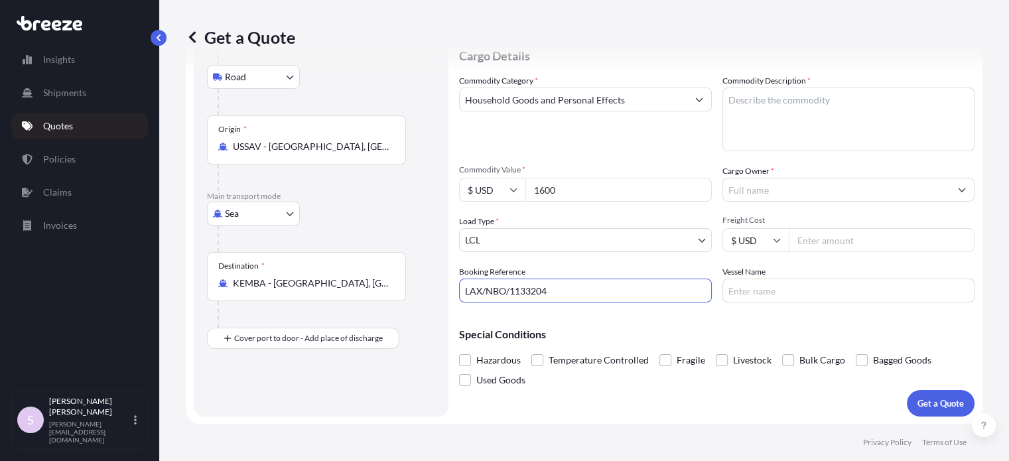
click at [775, 190] on input "Cargo Owner *" at bounding box center [837, 190] width 228 height 24
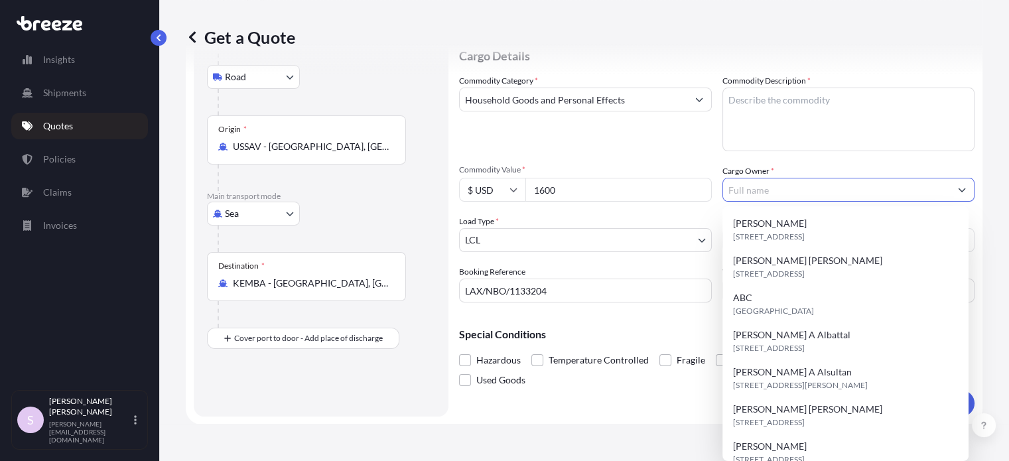
paste input "[PERSON_NAME]"
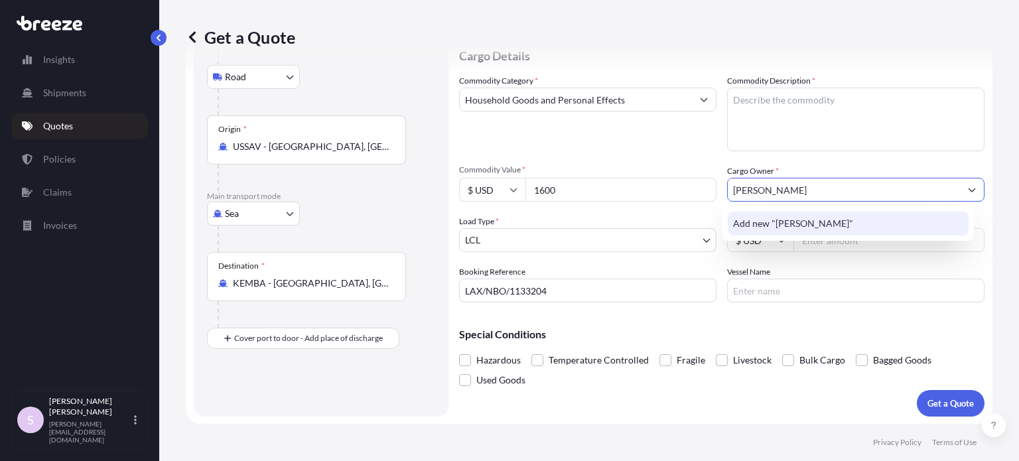
type input "[PERSON_NAME]"
click at [674, 153] on div "Commodity Category * Household Goods and Personal Effects Commodity Description…" at bounding box center [721, 188] width 525 height 228
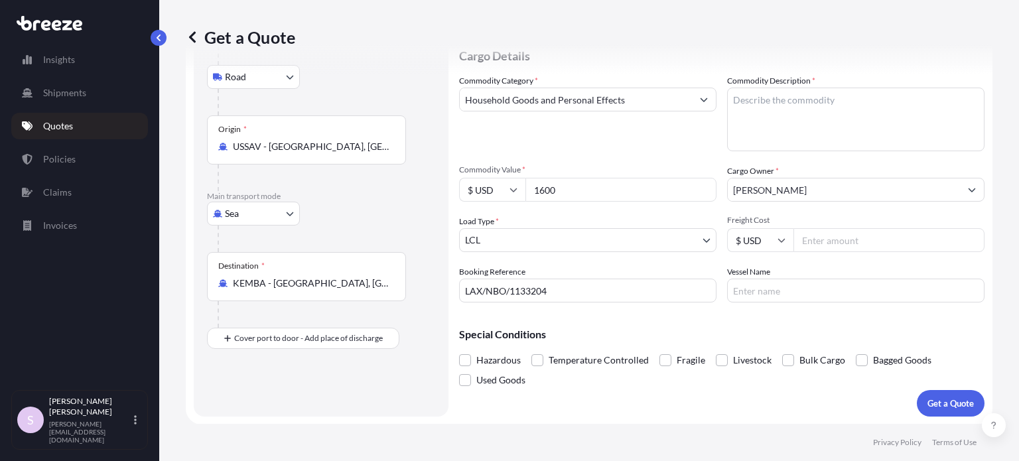
click at [764, 121] on textarea "Commodity Description *" at bounding box center [855, 120] width 257 height 64
click at [558, 103] on input "Household Goods and Personal Effects" at bounding box center [576, 100] width 232 height 24
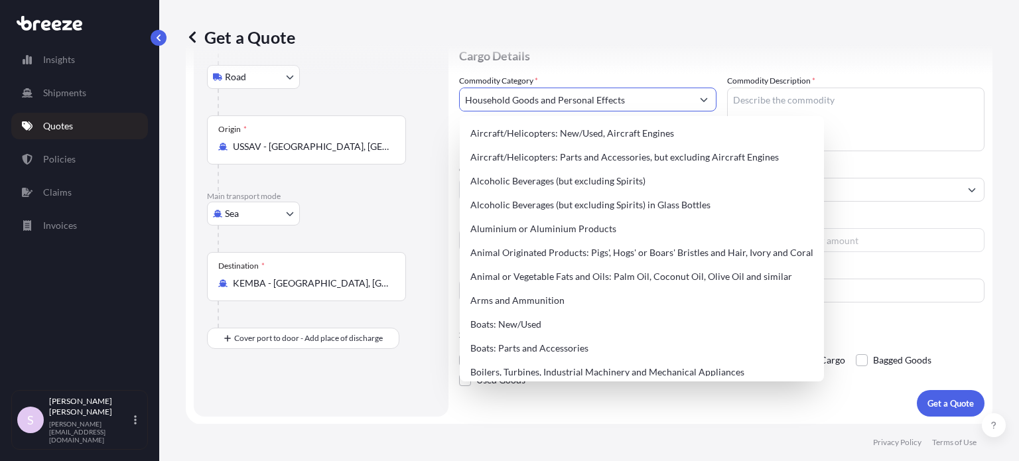
click at [664, 96] on input "Household Goods and Personal Effects" at bounding box center [576, 100] width 232 height 24
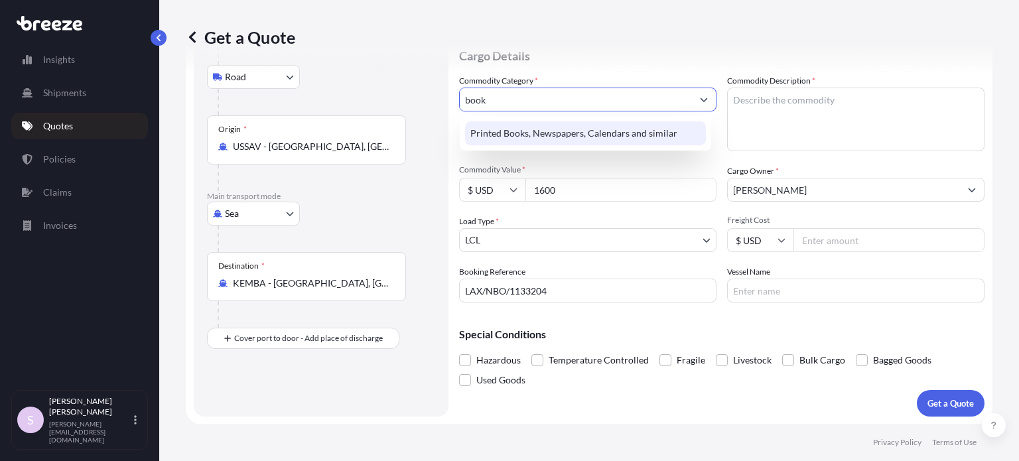
click at [560, 100] on input "book" at bounding box center [576, 100] width 232 height 24
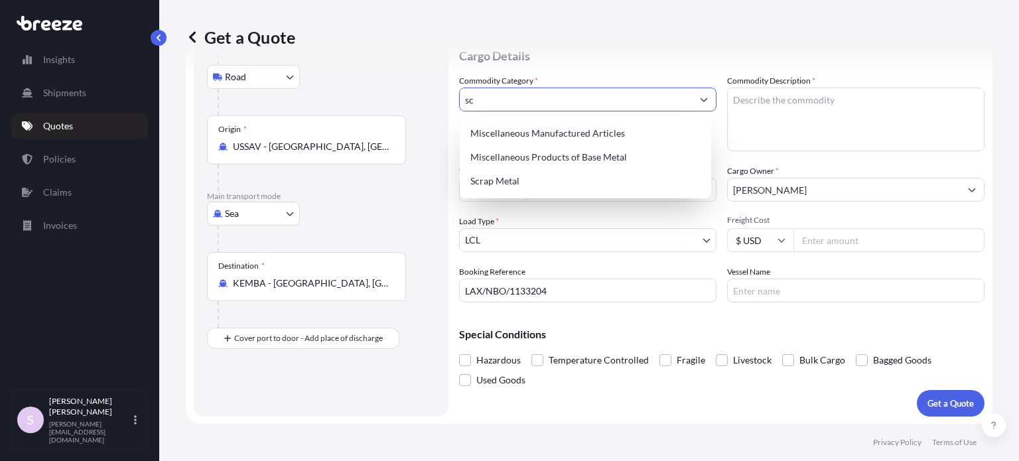
type input "s"
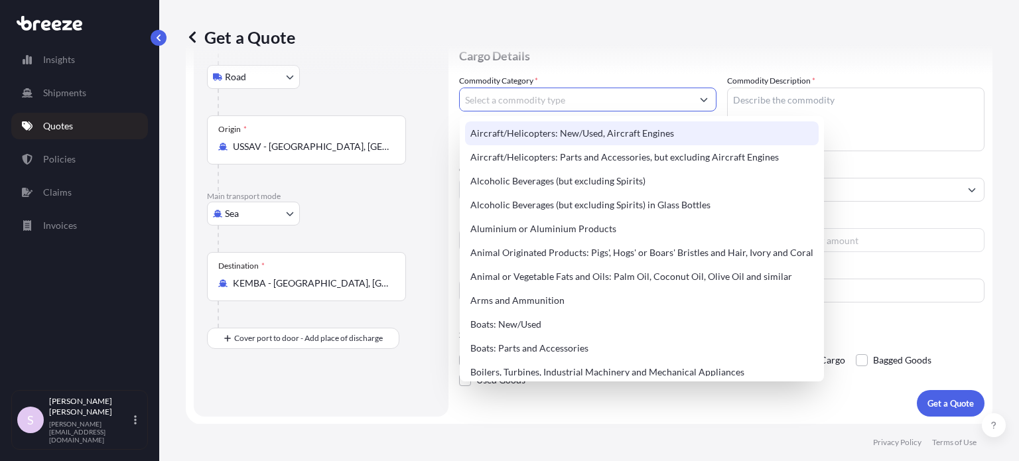
type input "b"
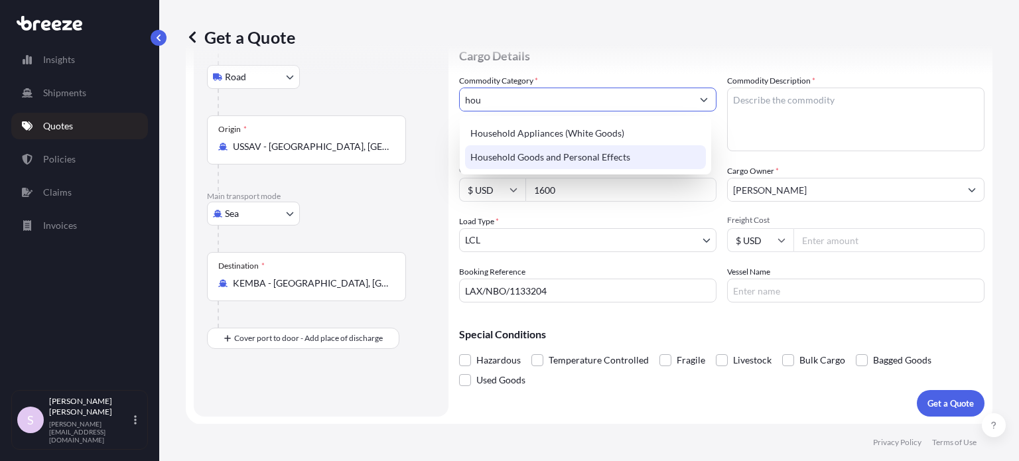
click at [584, 156] on div "Household Goods and Personal Effects" at bounding box center [585, 157] width 241 height 24
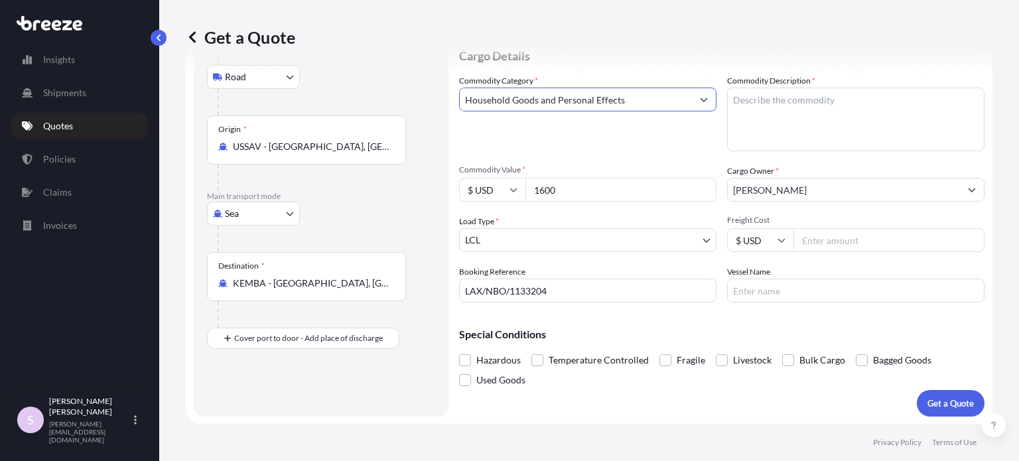
type input "Household Goods and Personal Effects"
click at [775, 108] on textarea "Commodity Description *" at bounding box center [855, 120] width 257 height 64
paste textarea "school suppliers / books"
type textarea "HHG, school suppliers / books"
click at [464, 296] on input "LAX/NBO/1133204" at bounding box center [587, 291] width 257 height 24
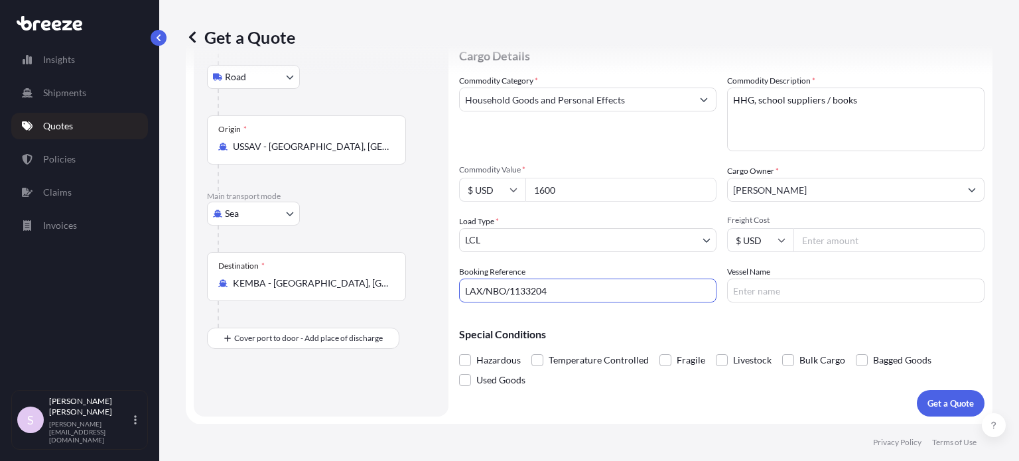
paste input "ASST256245"
type input "ASST256245 // LAX/NBO/1133204"
click at [947, 401] on p "Get a Quote" at bounding box center [950, 403] width 46 height 13
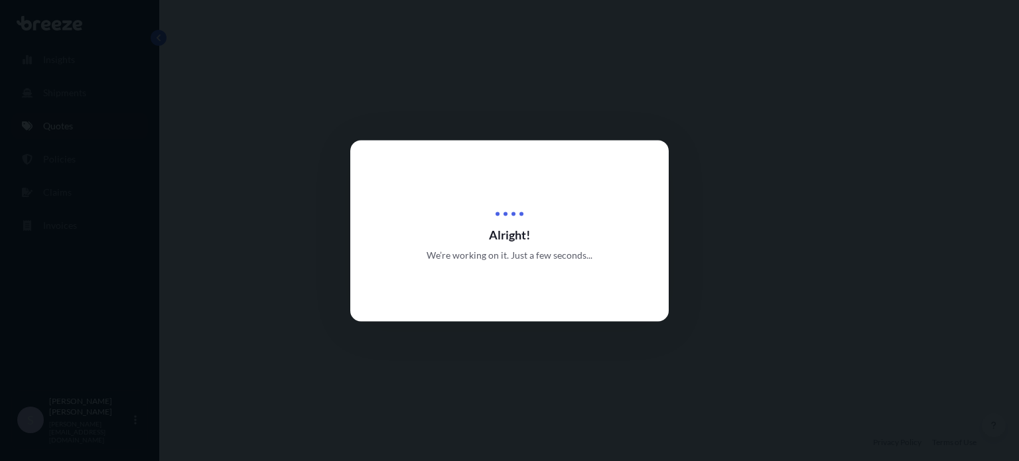
select select "Road"
select select "Sea"
select select "1"
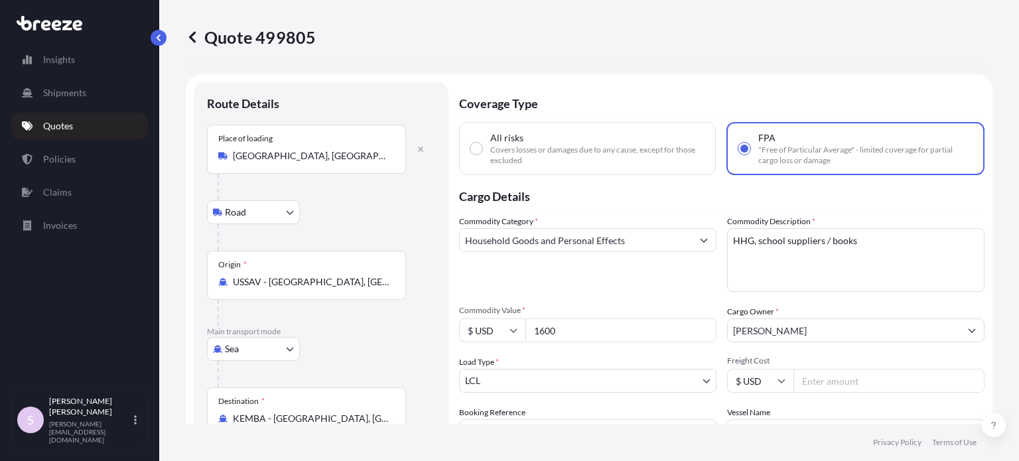
click at [301, 34] on p "Quote 499805" at bounding box center [251, 37] width 130 height 21
copy p "499805"
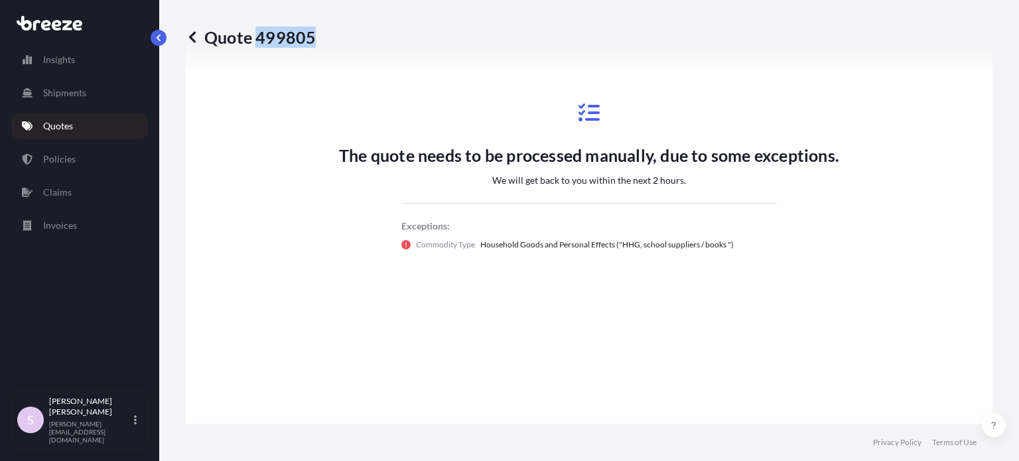
scroll to position [937, 0]
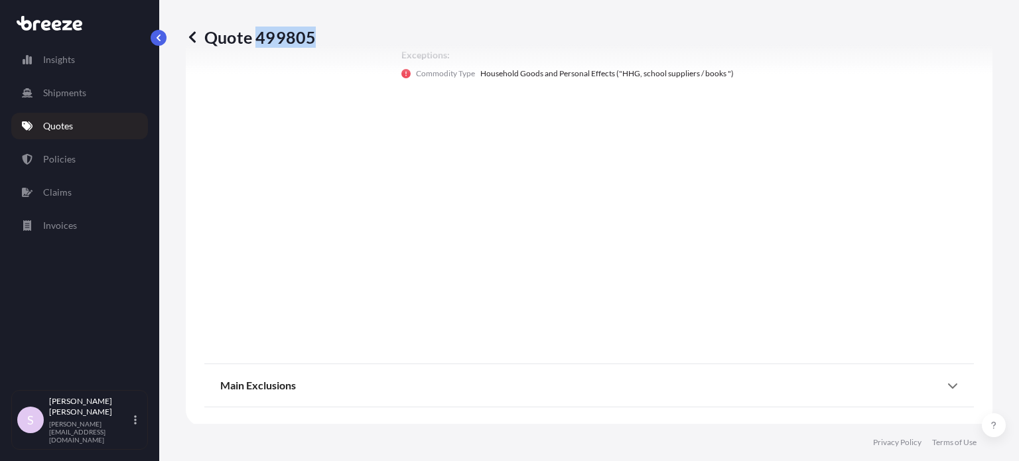
click at [287, 31] on p "Quote 499805" at bounding box center [251, 37] width 130 height 21
drag, startPoint x: 208, startPoint y: 32, endPoint x: 319, endPoint y: 34, distance: 110.8
click at [319, 34] on div "Quote 499805" at bounding box center [589, 37] width 807 height 21
click at [305, 38] on p "Quote 499805" at bounding box center [251, 37] width 130 height 21
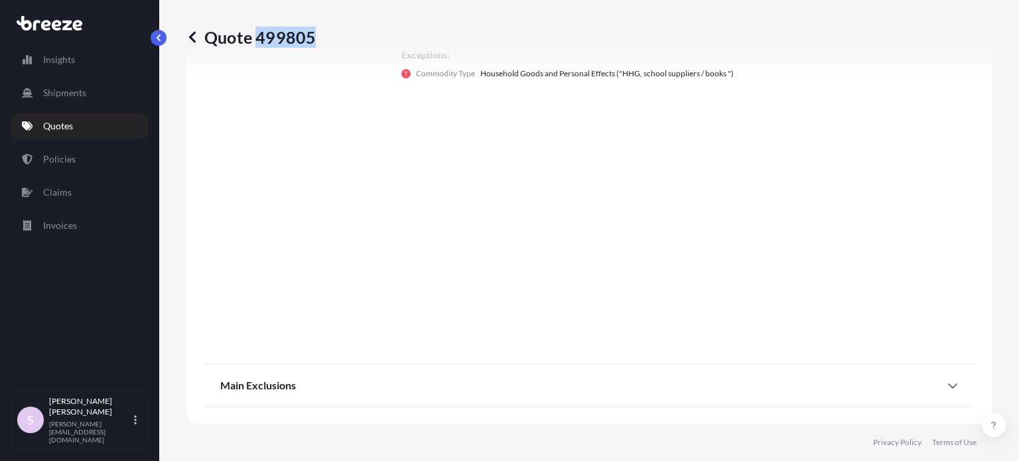
click at [305, 38] on p "Quote 499805" at bounding box center [251, 37] width 130 height 21
copy p "Quote 499805"
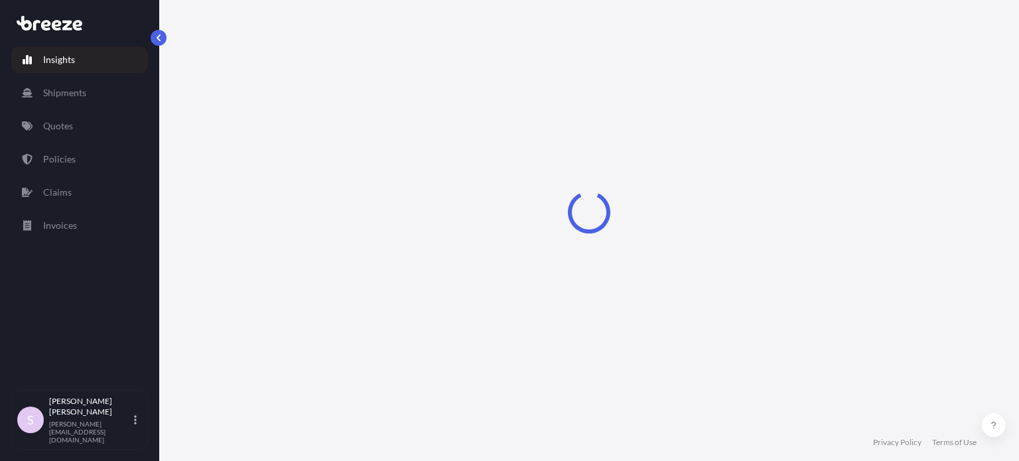
select select "2025"
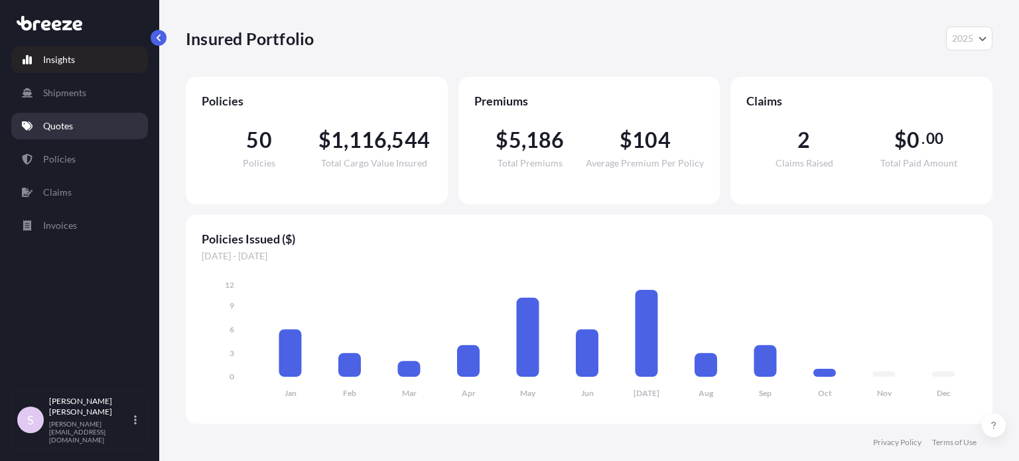
click at [96, 121] on link "Quotes" at bounding box center [79, 126] width 137 height 27
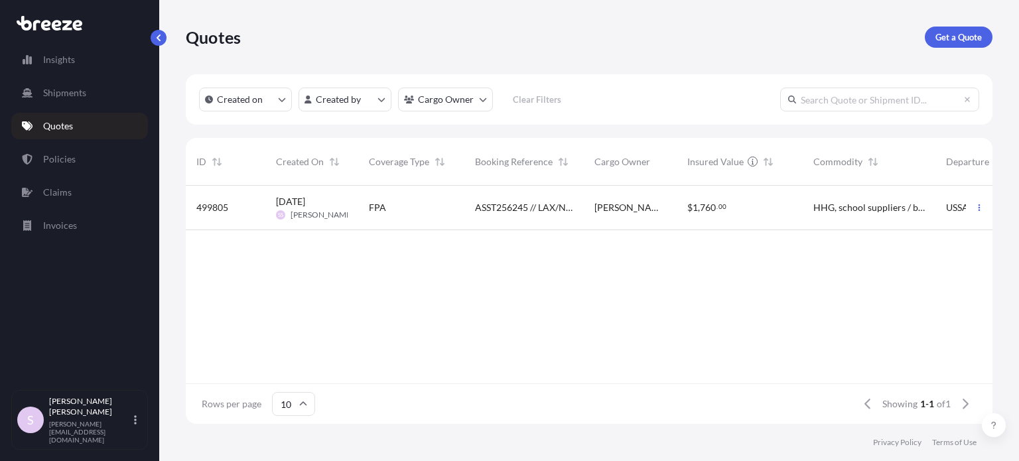
scroll to position [11, 11]
click at [847, 107] on input "text" at bounding box center [879, 100] width 199 height 24
paste input "499805"
type input "499805"
click at [488, 206] on span "ASST256245 // LAX/NBO/1133204" at bounding box center [524, 207] width 98 height 13
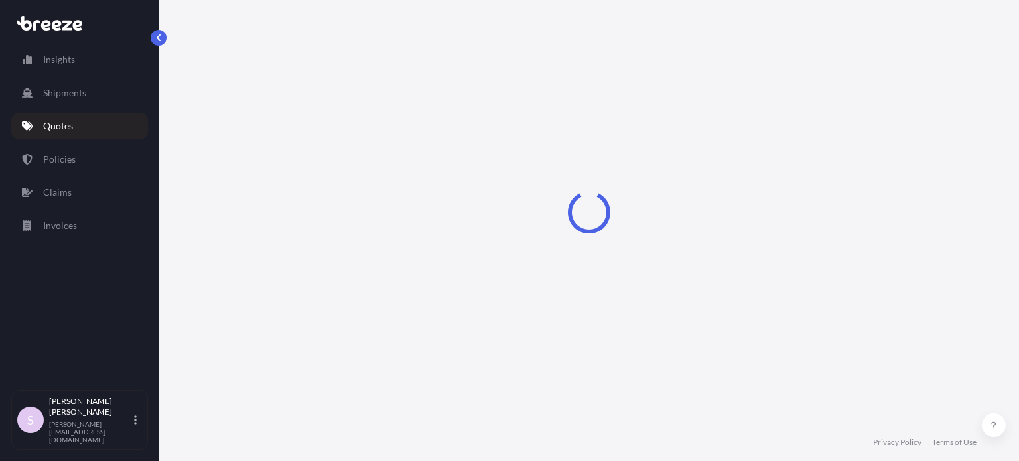
select select "Road"
select select "Sea"
select select "1"
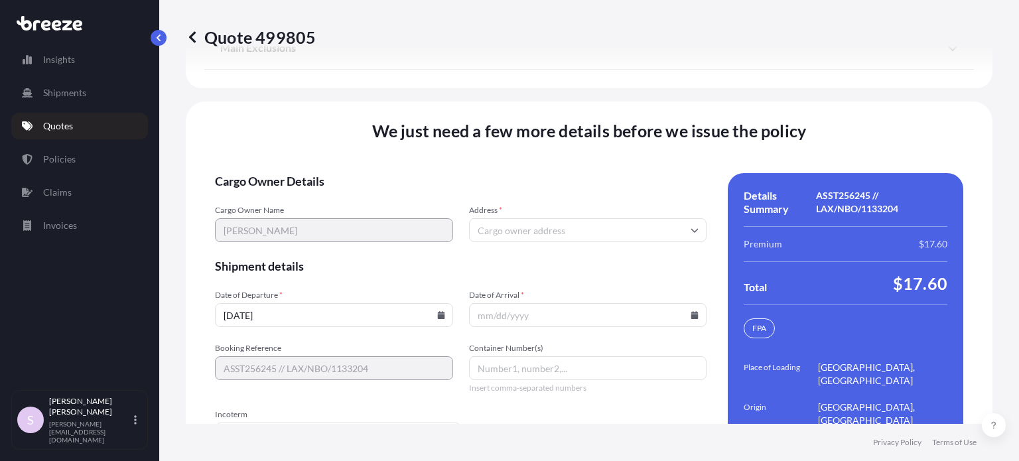
scroll to position [2074, 0]
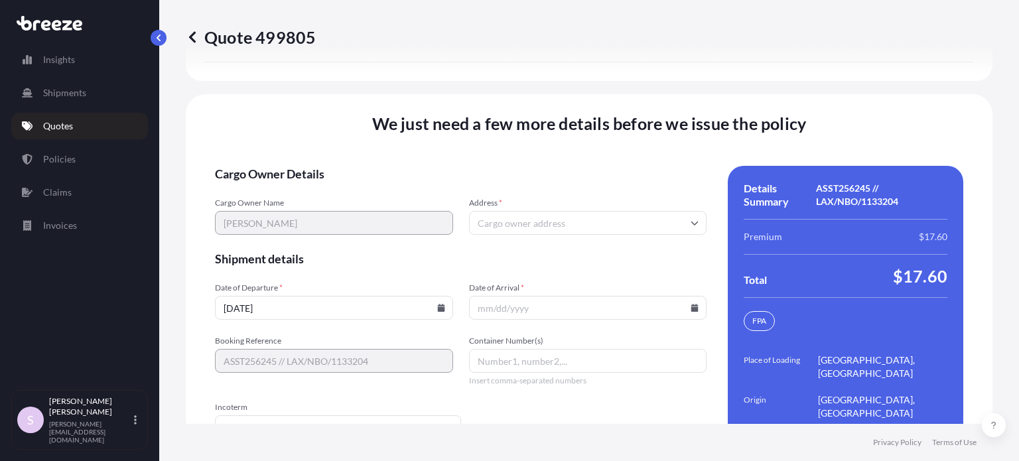
click at [495, 211] on input "Address *" at bounding box center [588, 223] width 238 height 24
paste input "[STREET_ADDRESS][US_STATE]"
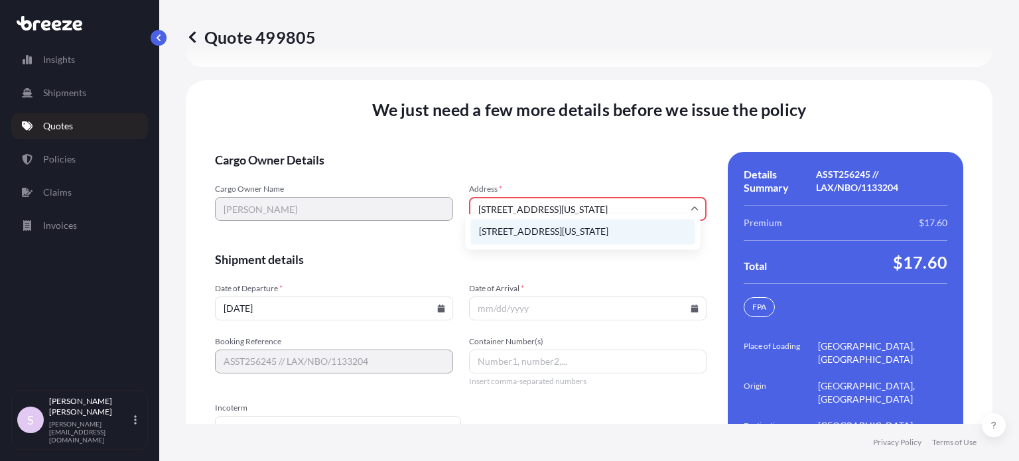
click at [571, 229] on li "[STREET_ADDRESS][US_STATE]" at bounding box center [583, 231] width 224 height 25
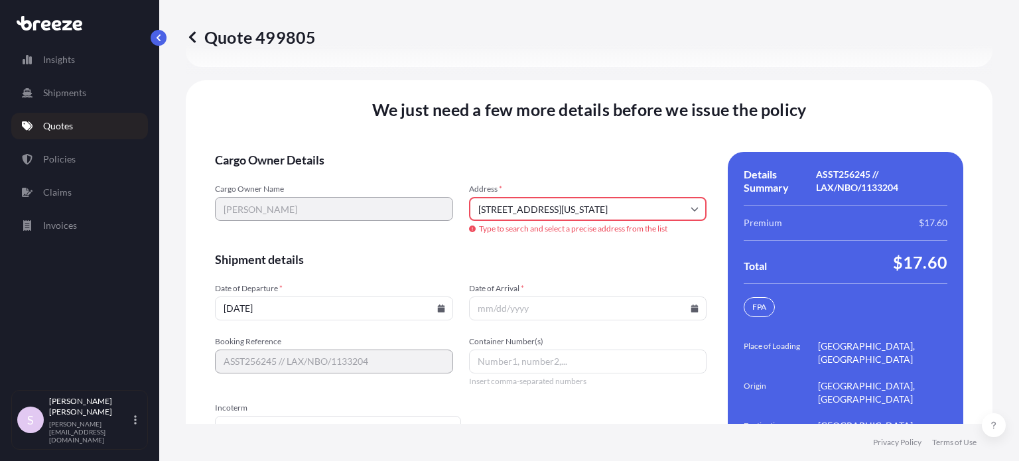
type input "[STREET_ADDRESS]"
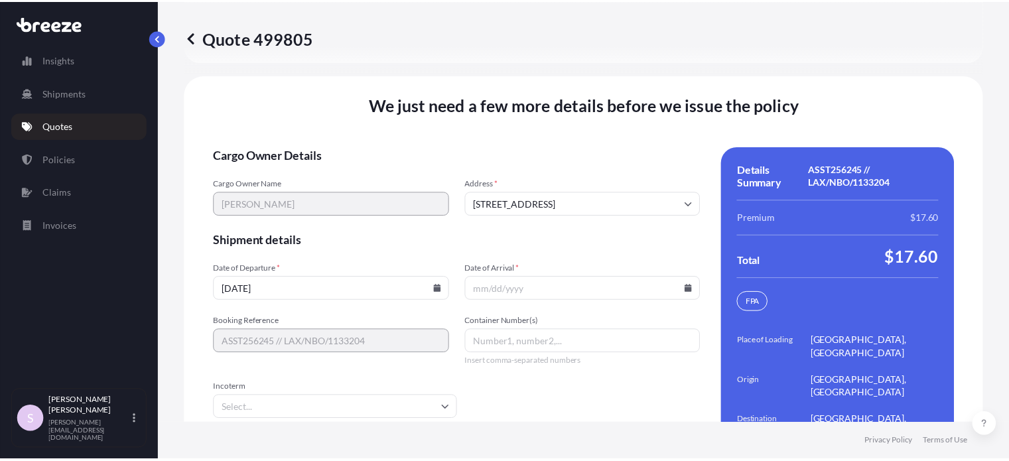
scroll to position [2104, 0]
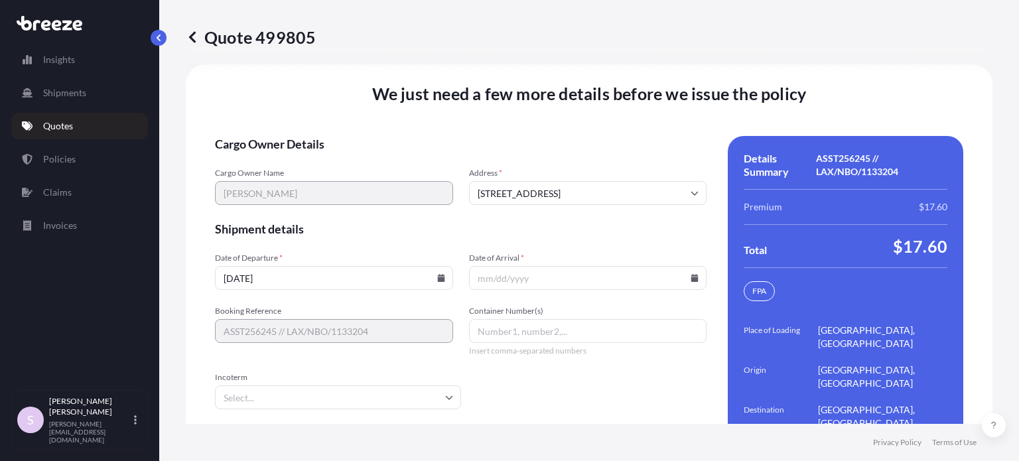
click at [457, 202] on form "Cargo Owner Details Cargo Owner Name [PERSON_NAME] Address * [STREET_ADDRESS] S…" at bounding box center [461, 311] width 492 height 350
click at [313, 266] on input "[DATE]" at bounding box center [334, 278] width 238 height 24
click at [438, 274] on icon at bounding box center [440, 278] width 7 height 8
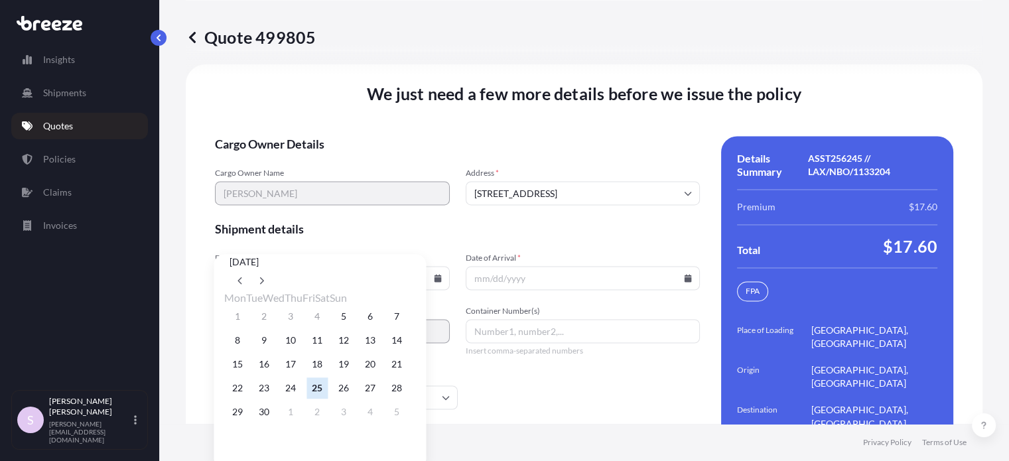
scroll to position [25, 0]
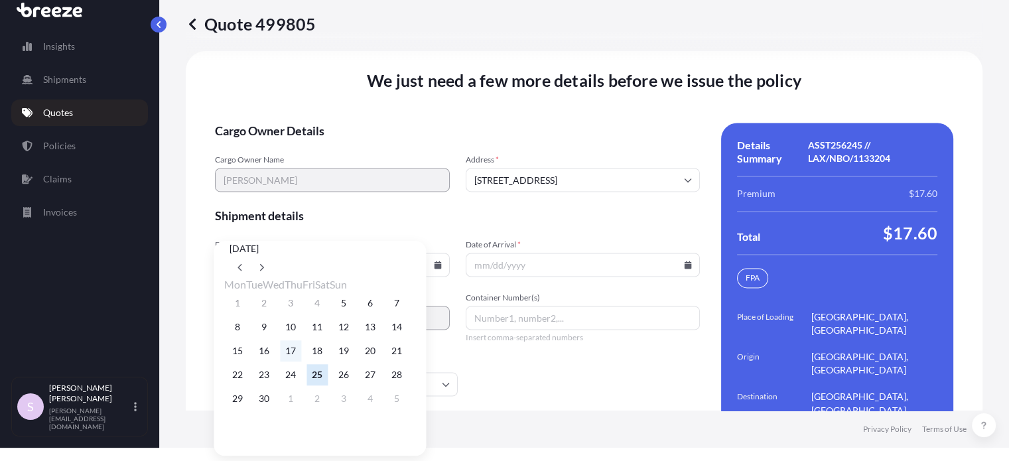
click at [297, 352] on button "17" at bounding box center [290, 350] width 21 height 21
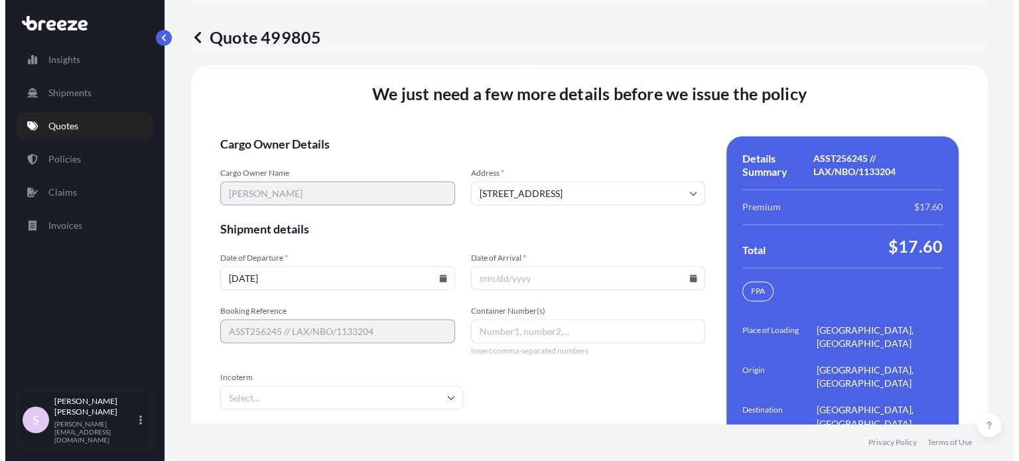
scroll to position [0, 0]
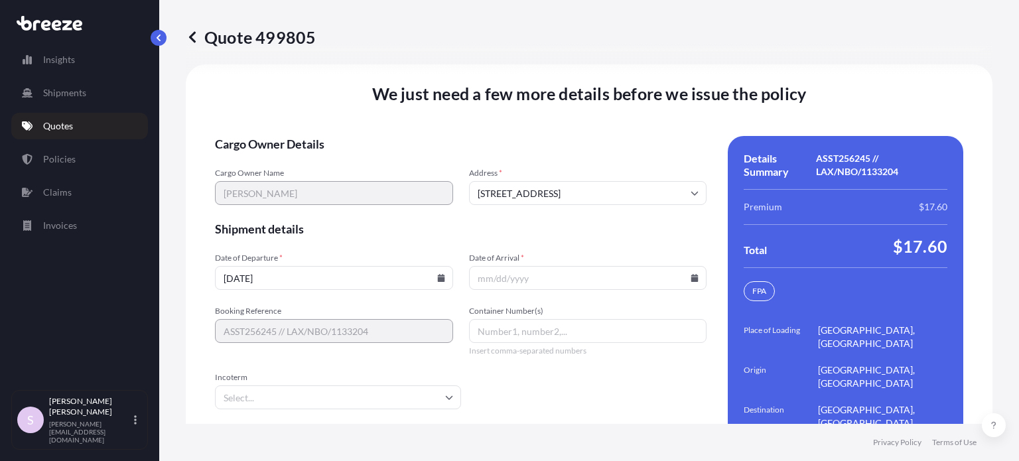
click at [352, 266] on input "[DATE]" at bounding box center [334, 278] width 238 height 24
click at [439, 274] on icon at bounding box center [440, 278] width 7 height 8
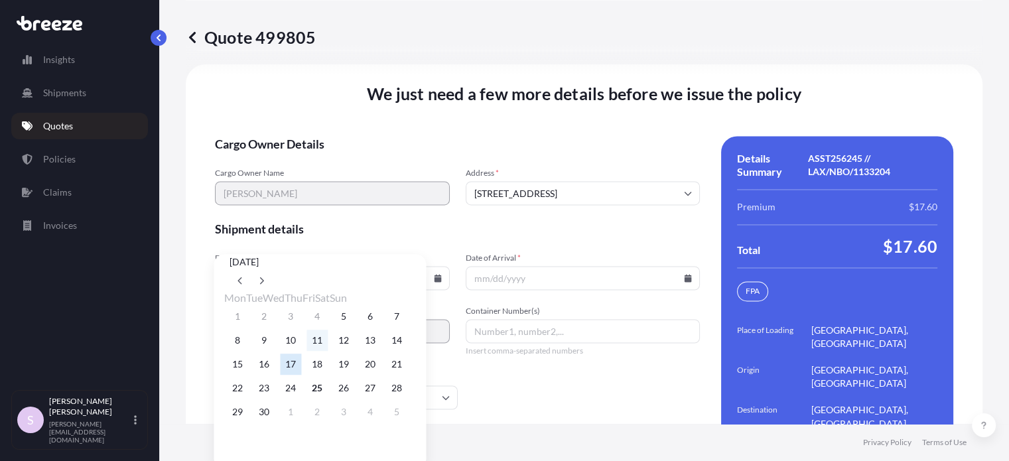
click at [328, 351] on button "11" at bounding box center [316, 340] width 21 height 21
type input "[DATE]"
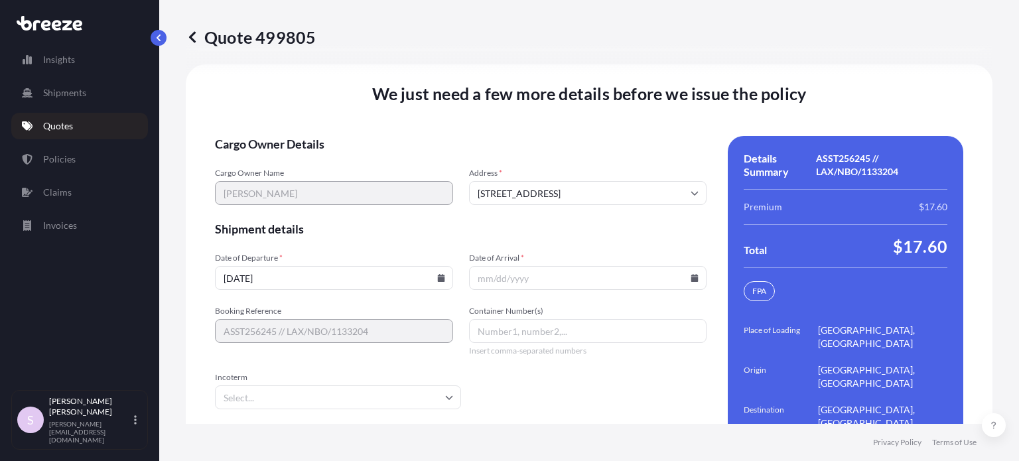
click at [377, 266] on input "[DATE]" at bounding box center [334, 278] width 238 height 24
click at [437, 274] on icon at bounding box center [440, 278] width 7 height 8
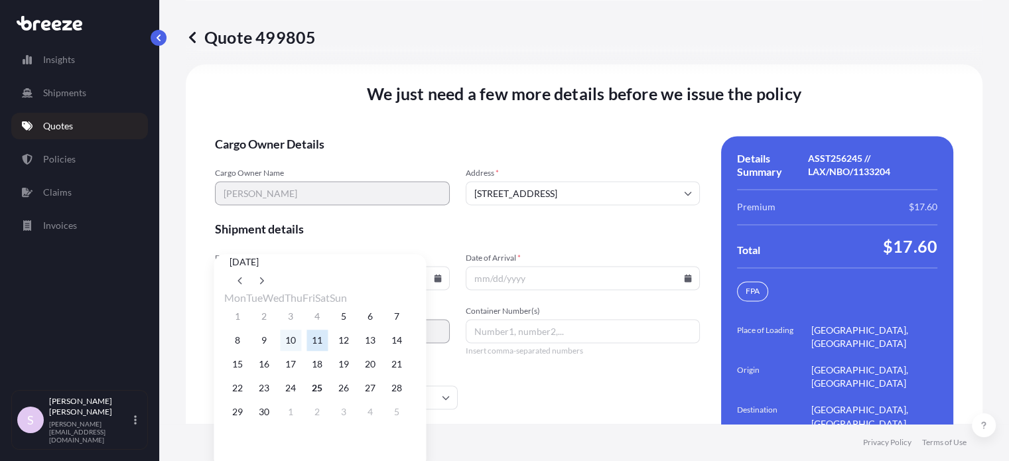
click at [297, 351] on button "10" at bounding box center [290, 340] width 21 height 21
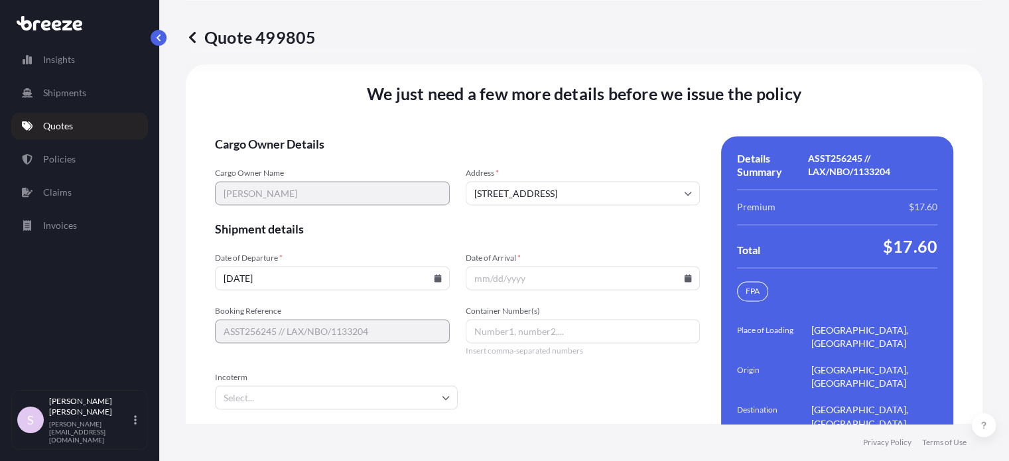
type input "[DATE]"
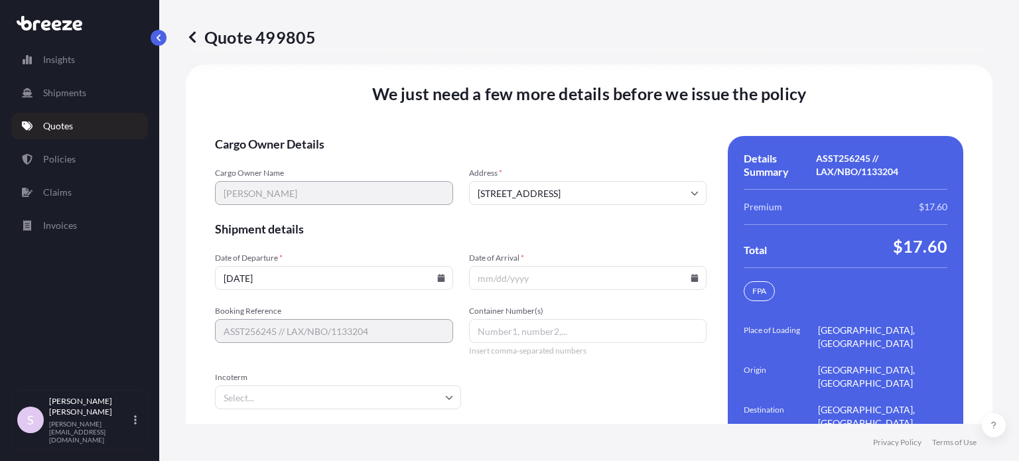
click at [541, 266] on input "Date of Arrival *" at bounding box center [588, 278] width 238 height 24
click at [691, 274] on icon at bounding box center [694, 278] width 7 height 8
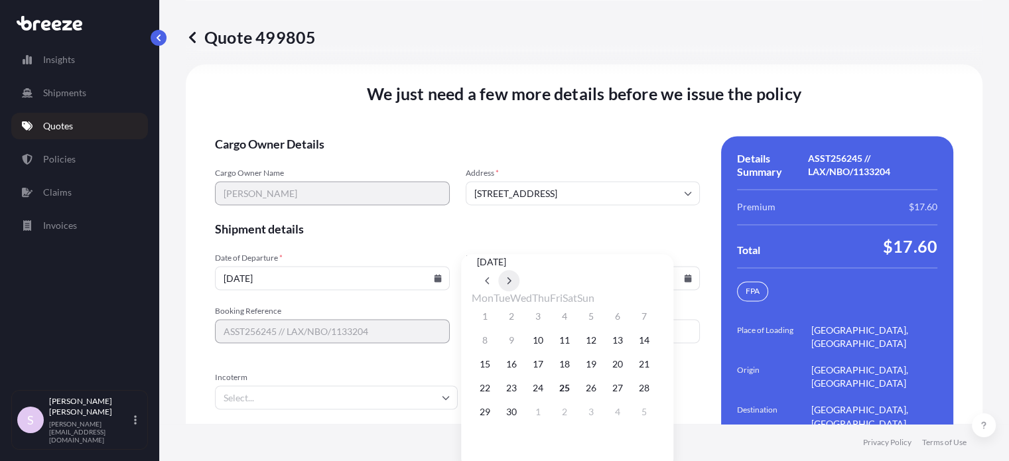
click at [519, 273] on button at bounding box center [508, 280] width 21 height 21
click at [575, 351] on button "6" at bounding box center [564, 340] width 21 height 21
type input "[DATE]"
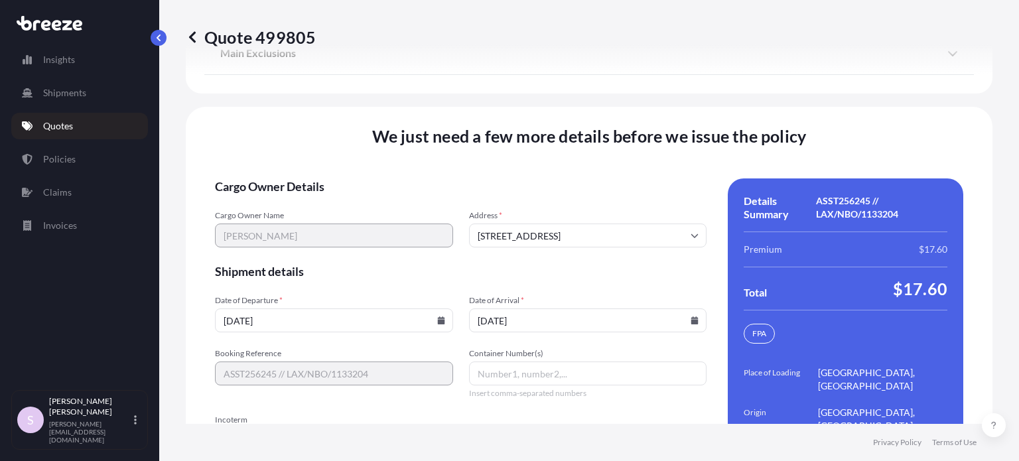
scroll to position [2104, 0]
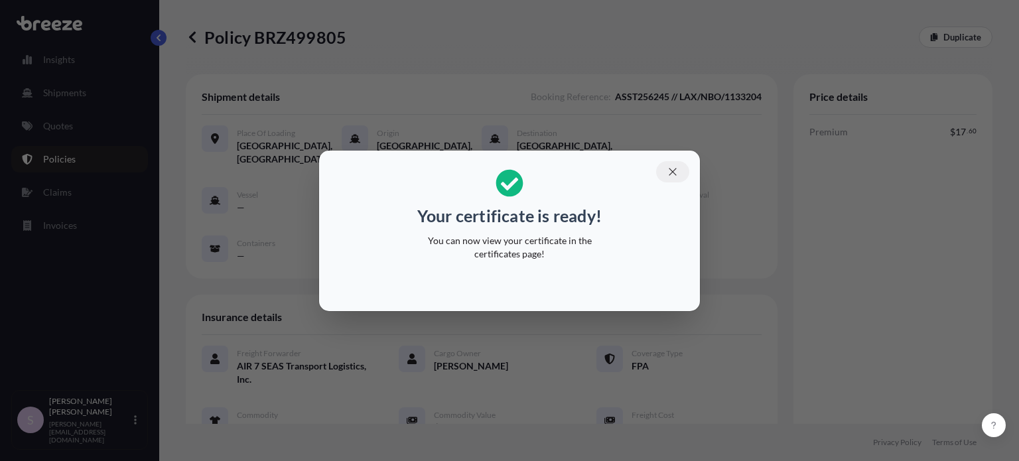
click at [676, 172] on icon "button" at bounding box center [673, 172] width 12 height 12
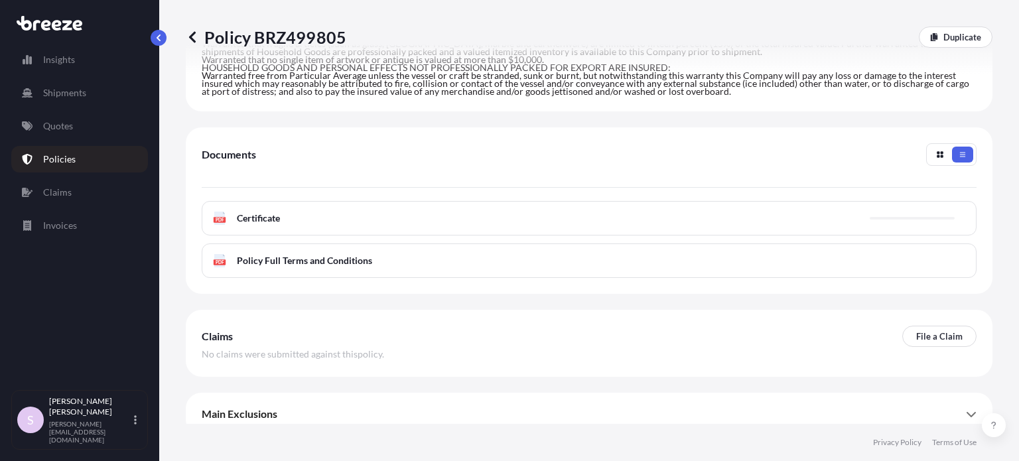
scroll to position [567, 0]
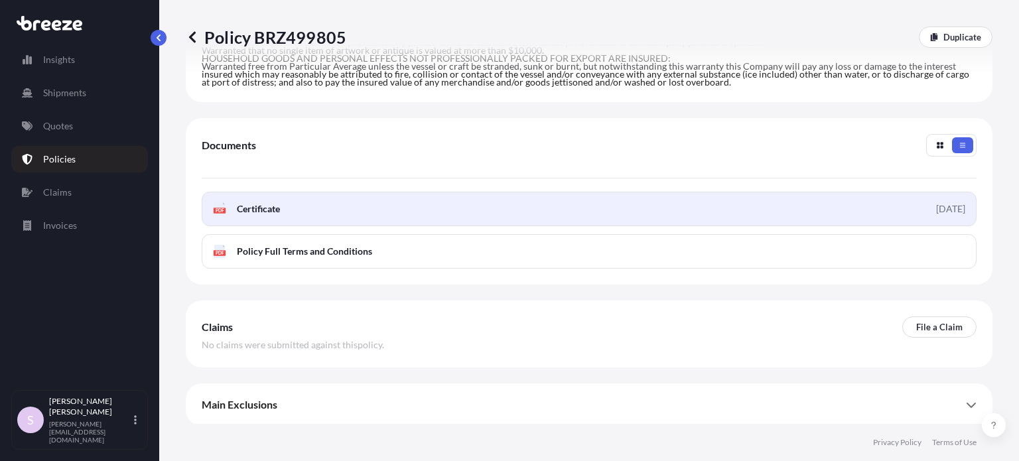
click at [241, 209] on span "Certificate" at bounding box center [258, 208] width 43 height 13
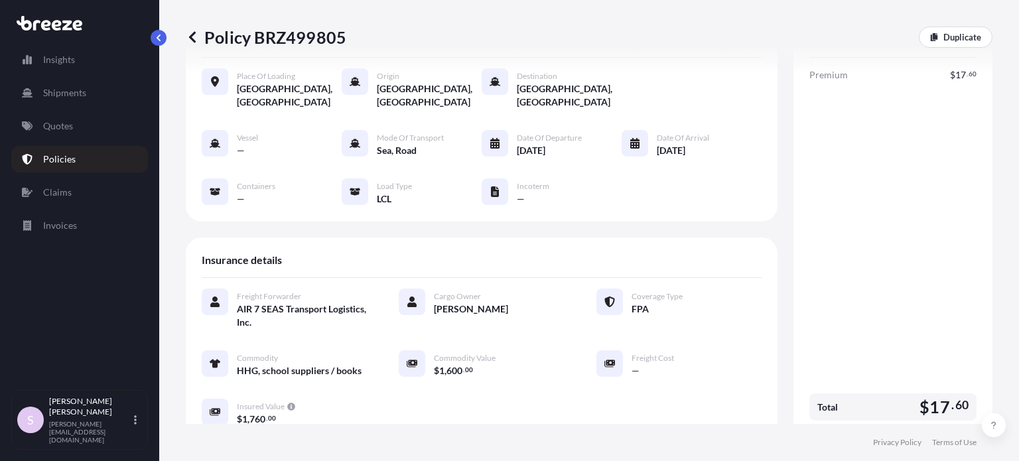
scroll to position [0, 0]
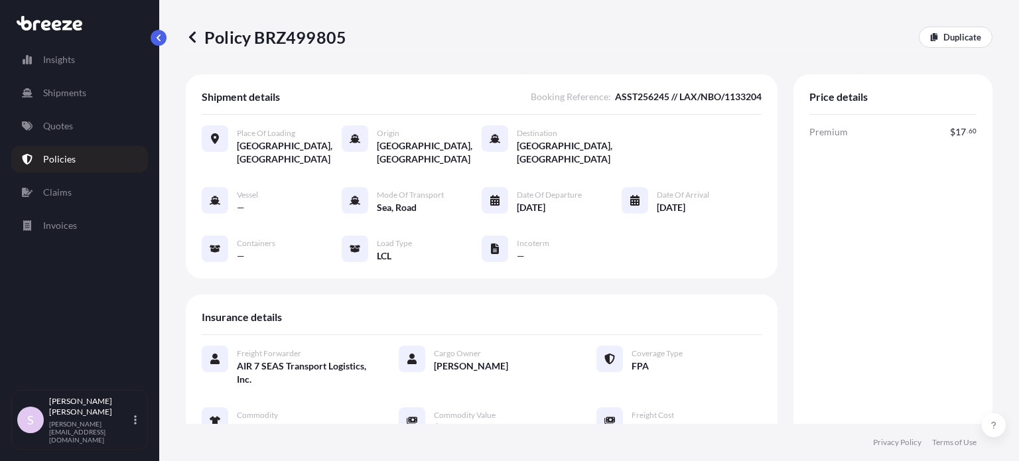
click at [818, 137] on span "Premium" at bounding box center [828, 131] width 38 height 13
copy span "Premium"
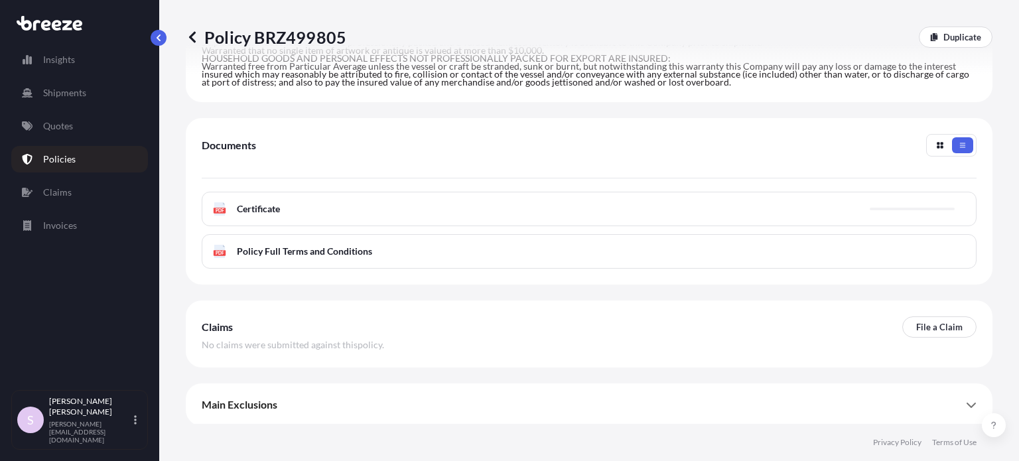
scroll to position [302, 0]
